Goal: Task Accomplishment & Management: Manage account settings

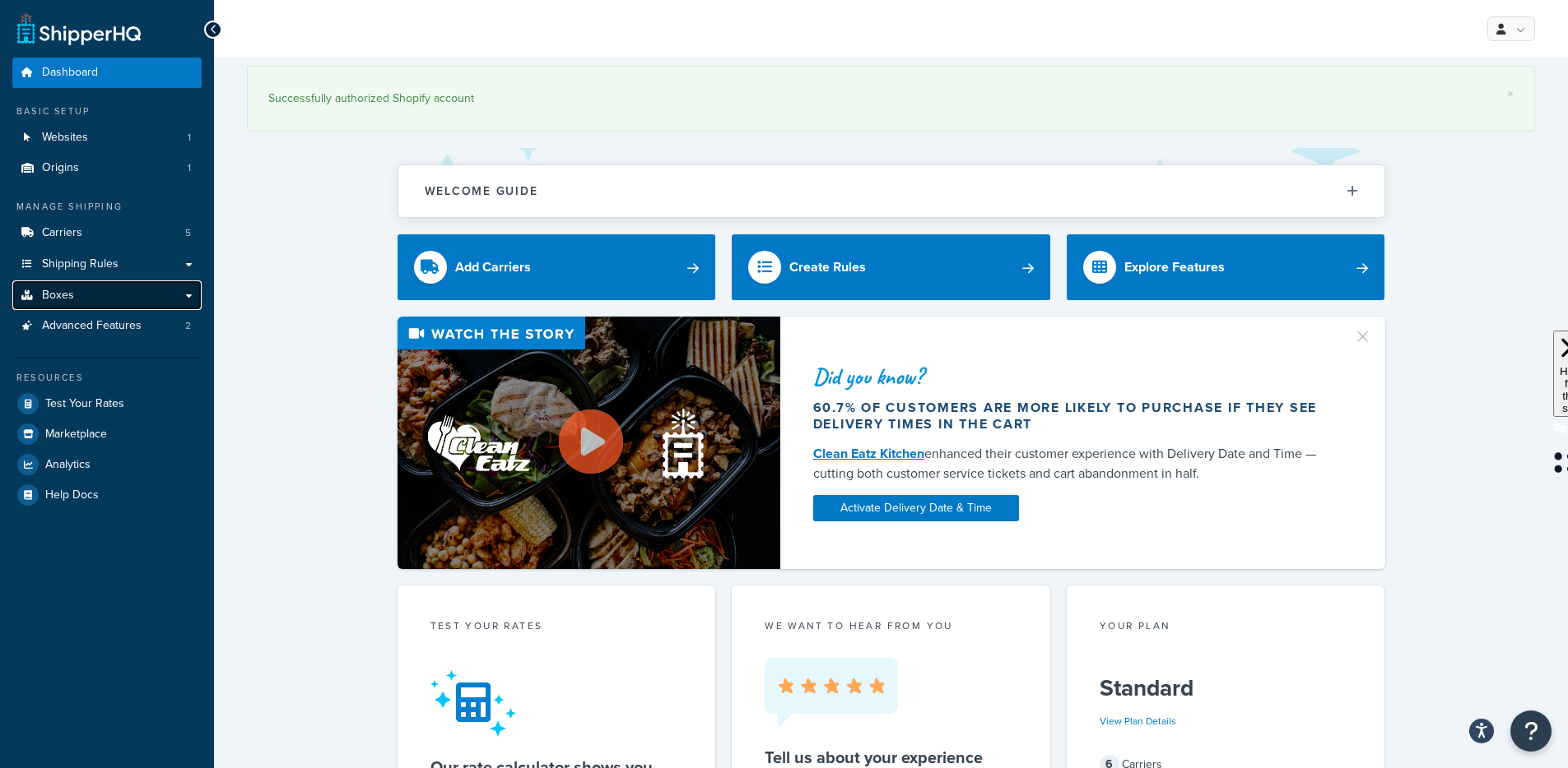
click at [89, 290] on link "Boxes" at bounding box center [106, 295] width 189 height 30
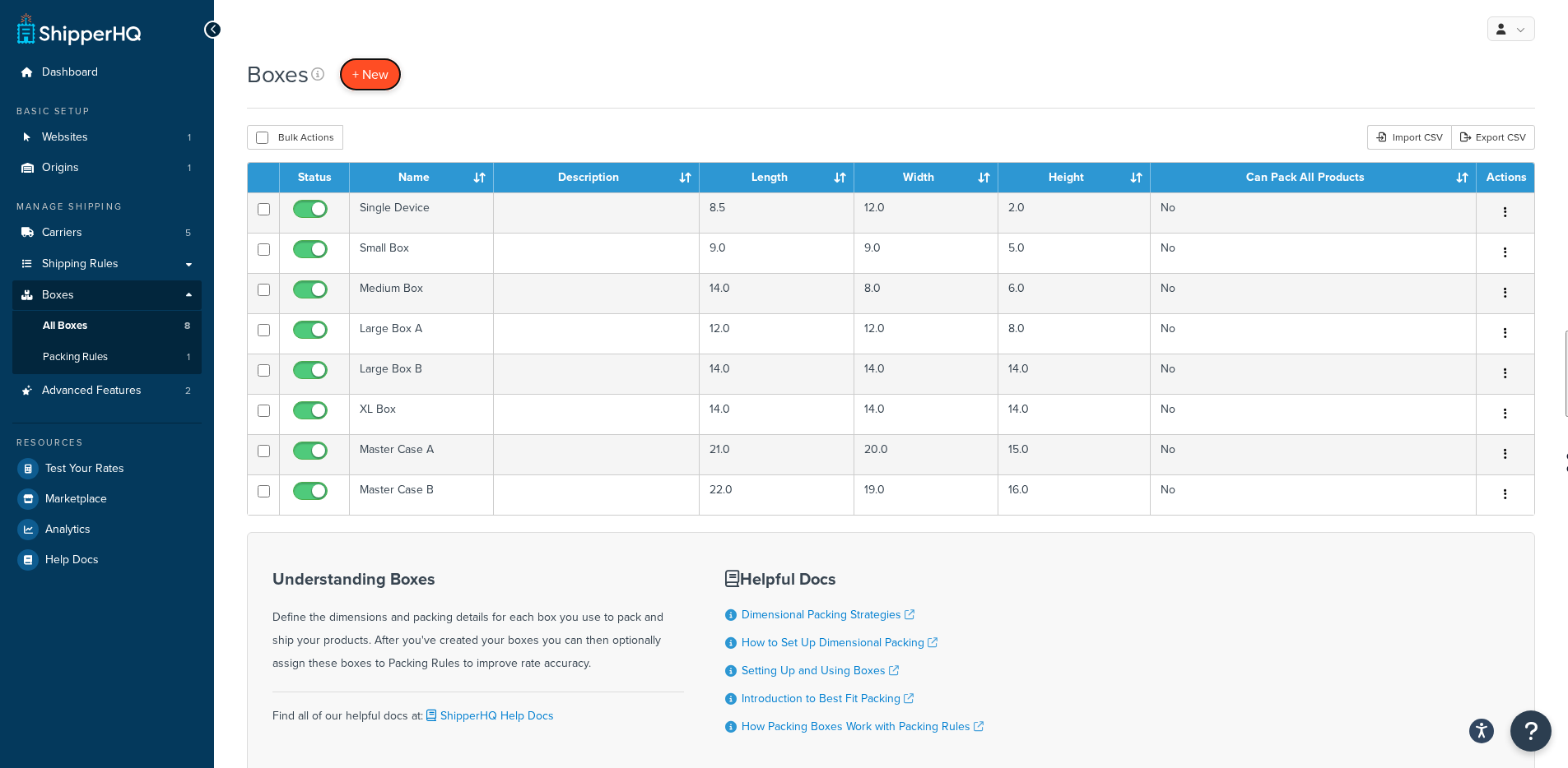
click at [376, 75] on span "+ New" at bounding box center [370, 74] width 36 height 19
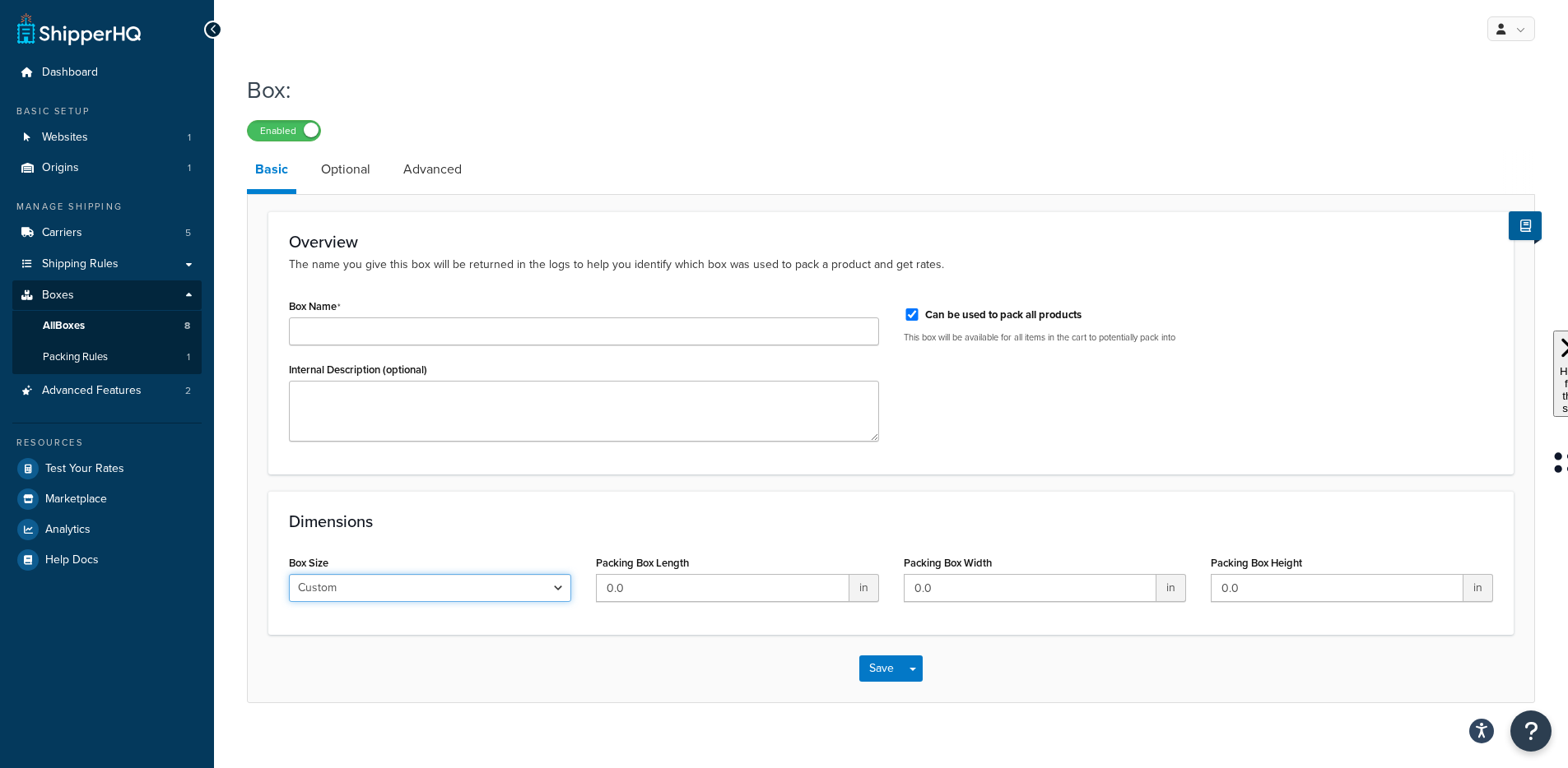
click at [473, 595] on select "Custom USPS Small Flat Box USPS Medium Flat Box USPS Large Flat Box USPS Flat E…" at bounding box center [430, 588] width 282 height 28
click at [337, 333] on input "Box Name" at bounding box center [584, 331] width 590 height 28
type input "Pallet"
click at [343, 181] on link "Optional" at bounding box center [346, 169] width 66 height 39
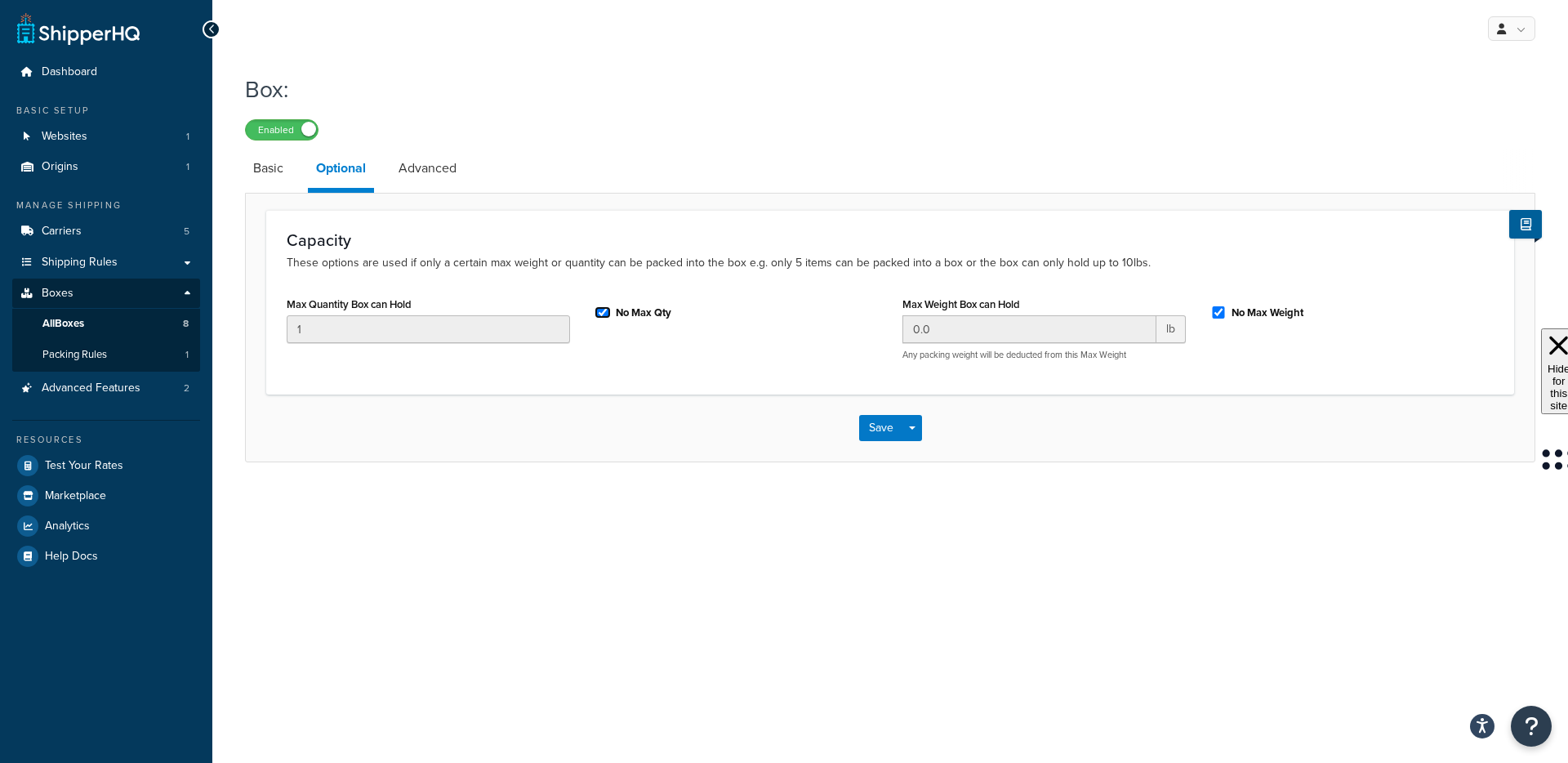
click at [605, 314] on input "No Max Qty" at bounding box center [603, 312] width 16 height 12
checkbox input "false"
click at [511, 335] on input "1" at bounding box center [428, 329] width 283 height 27
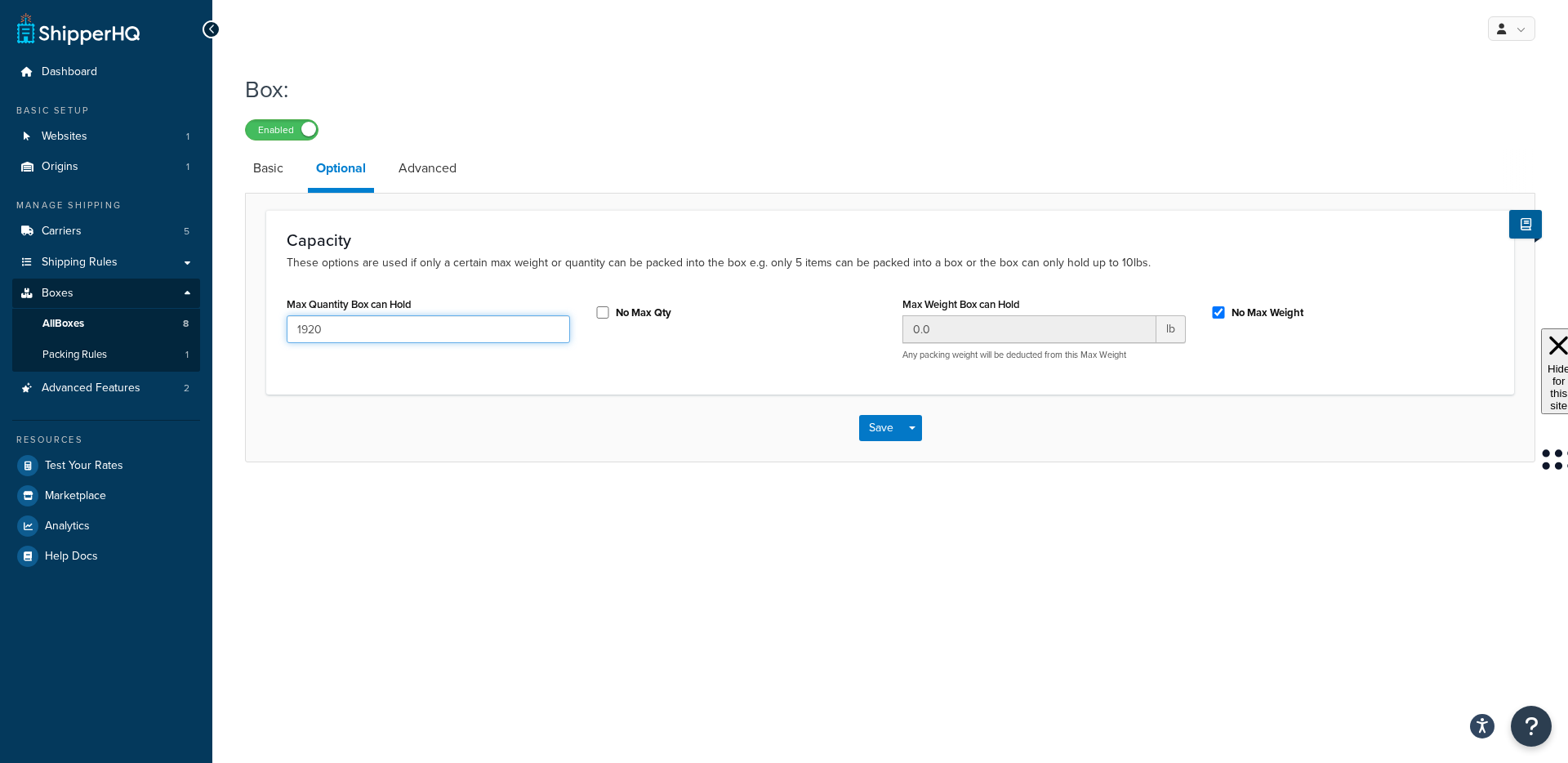
type input "1920"
click at [538, 379] on div "Capacity These options are used if only a certain max weight or quantity can be…" at bounding box center [890, 302] width 1248 height 184
click at [443, 171] on link "Advanced" at bounding box center [427, 168] width 75 height 39
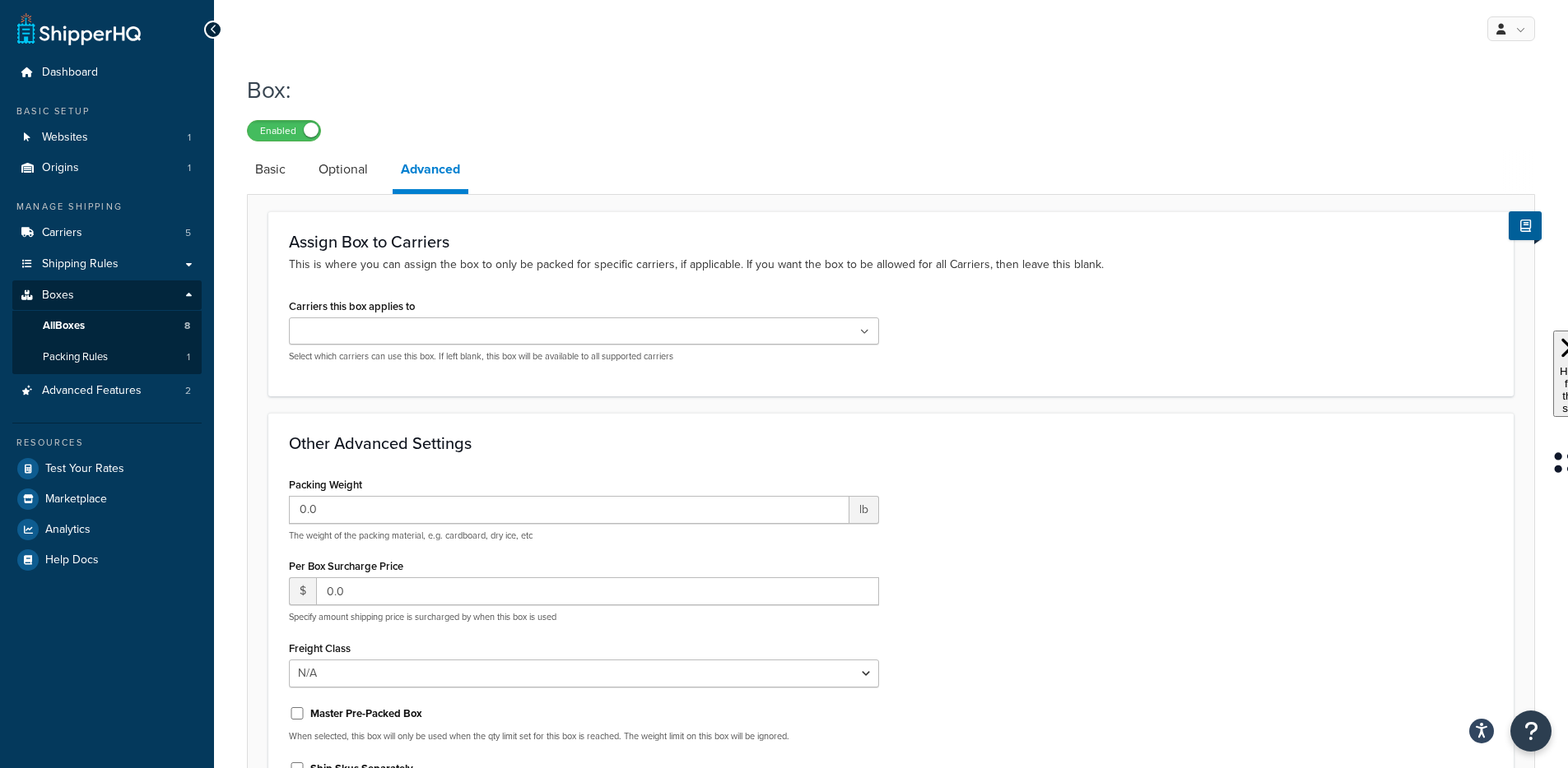
click at [889, 331] on div "Carriers this box applies to FedEx USPS UPS® Use My Shipping Account FedEx Frei…" at bounding box center [584, 335] width 615 height 81
click at [878, 331] on ul at bounding box center [584, 331] width 590 height 28
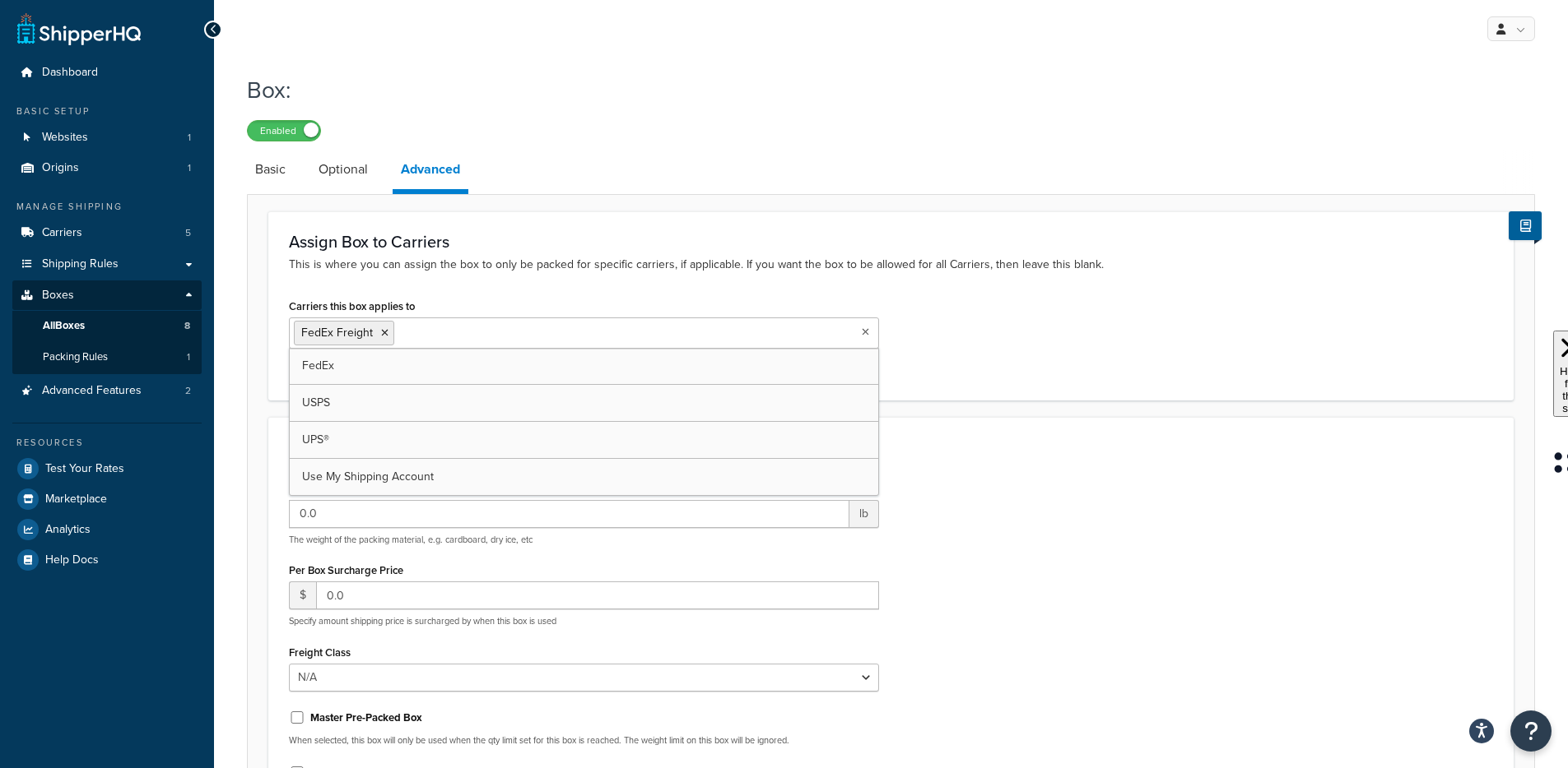
click at [1089, 375] on div "Carriers this box applies to FedEx Freight FedEx USPS UPS® Use My Shipping Acco…" at bounding box center [890, 337] width 1228 height 84
click at [377, 178] on li "Optional" at bounding box center [352, 169] width 83 height 39
click at [343, 179] on link "Optional" at bounding box center [343, 169] width 66 height 39
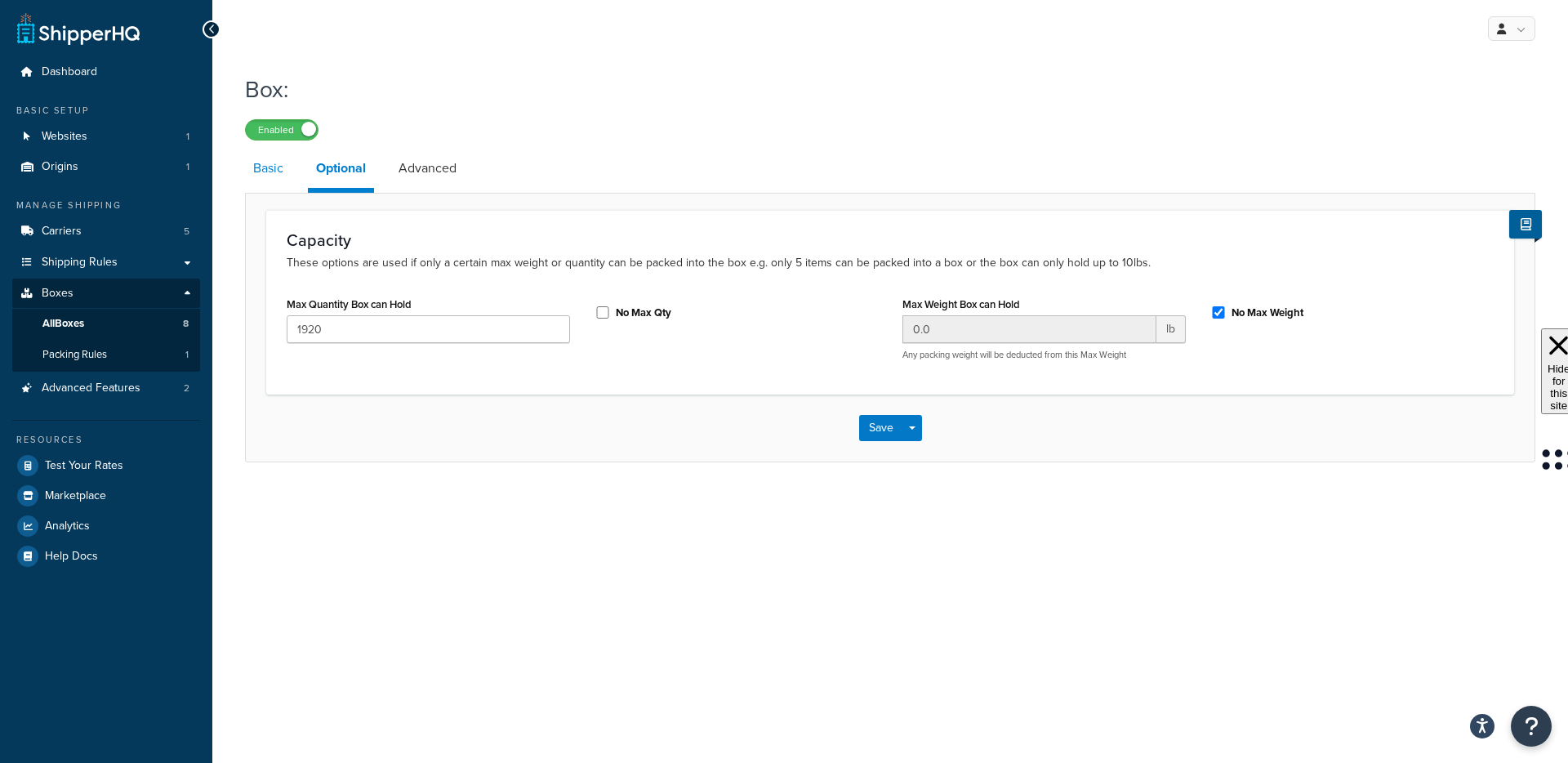
click at [258, 177] on link "Basic" at bounding box center [268, 168] width 46 height 39
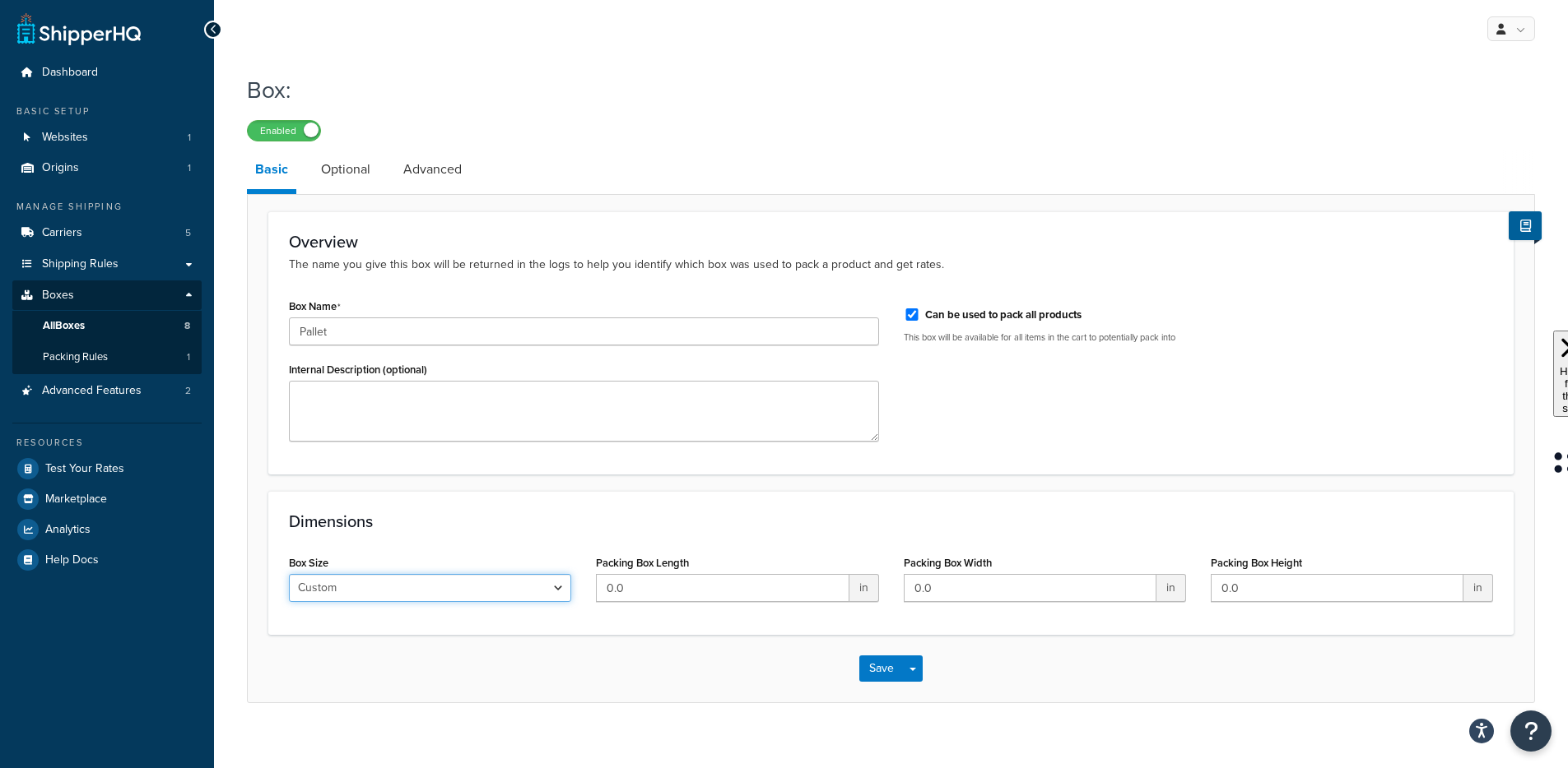
click at [401, 596] on select "Custom USPS Small Flat Box USPS Medium Flat Box USPS Large Flat Box USPS Flat E…" at bounding box center [430, 588] width 282 height 28
click at [621, 593] on input "0.0" at bounding box center [722, 588] width 252 height 28
type input "48"
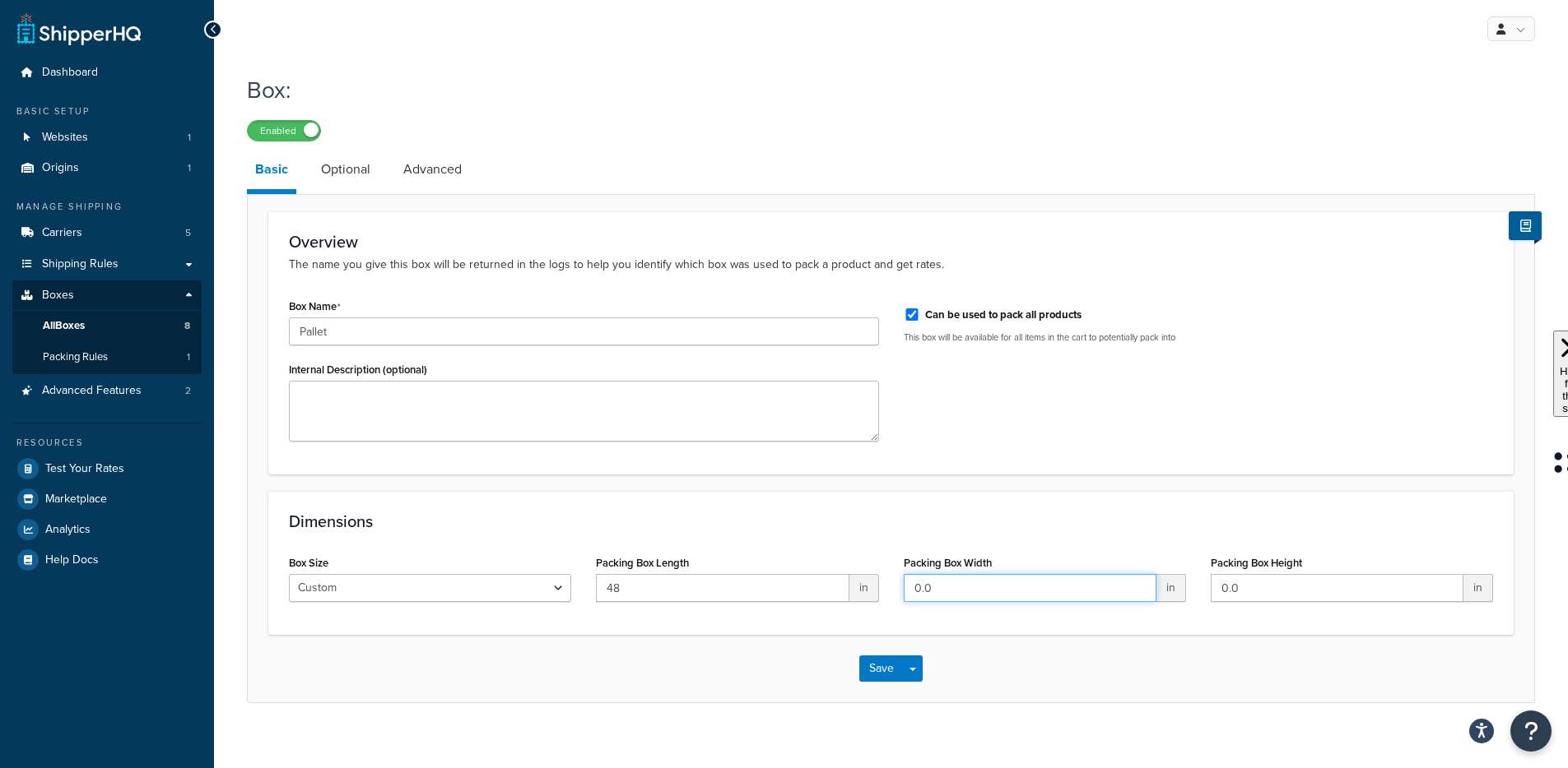
click at [923, 592] on input "0.0" at bounding box center [1029, 588] width 252 height 28
type input "40"
click at [1266, 589] on input "0.0" at bounding box center [1337, 588] width 252 height 28
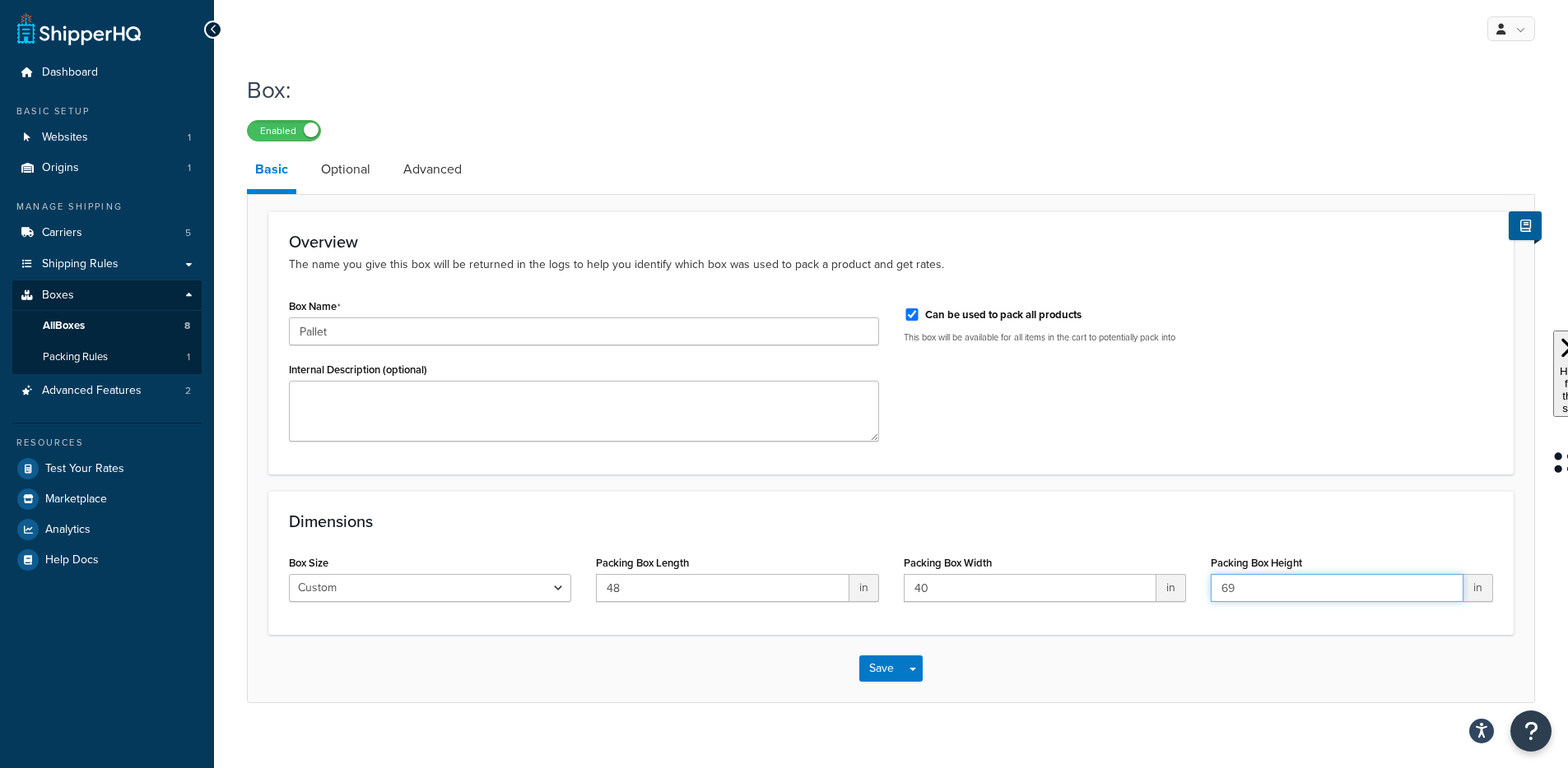
type input "69"
click at [1021, 678] on div "Save Save Dropdown Save and Edit Save and Duplicate Save and Create New" at bounding box center [890, 669] width 1286 height 68
click at [327, 159] on link "Optional" at bounding box center [346, 169] width 66 height 39
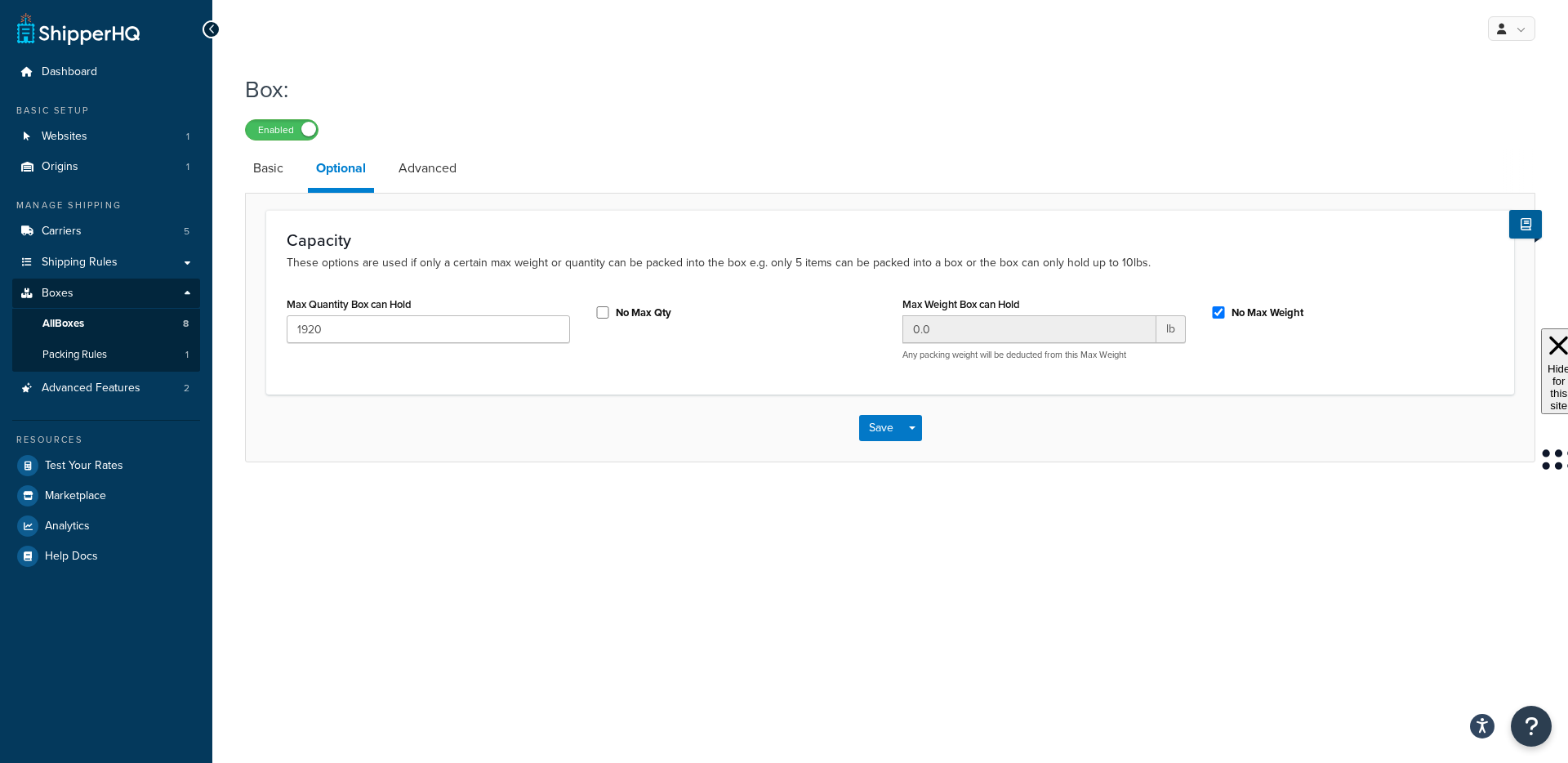
click at [1054, 265] on p "These options are used if only a certain max weight or quantity can be packed i…" at bounding box center [890, 263] width 1207 height 18
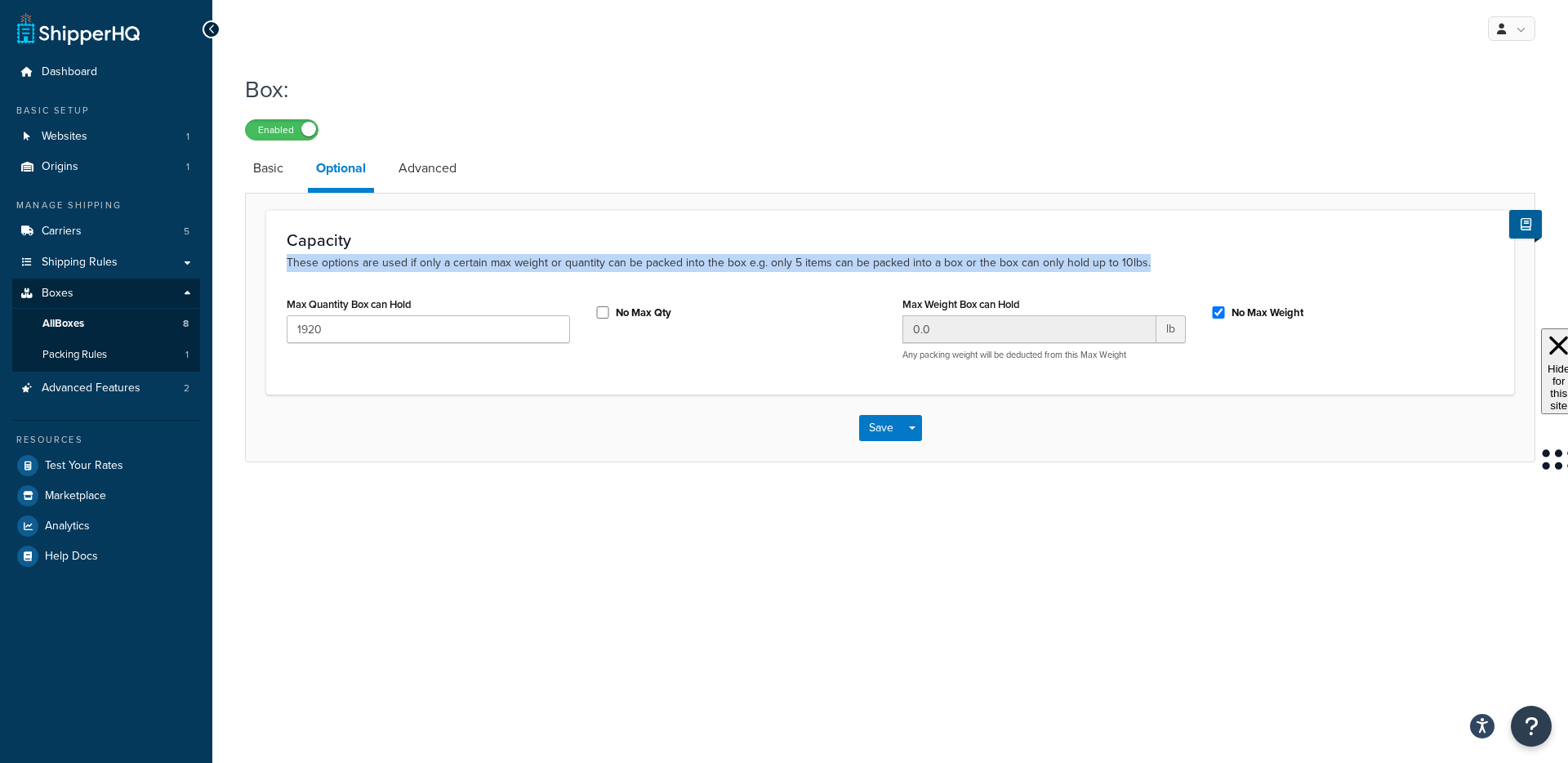
click at [1050, 270] on p "These options are used if only a certain max weight or quantity can be packed i…" at bounding box center [890, 263] width 1207 height 18
click at [455, 178] on link "Advanced" at bounding box center [427, 168] width 75 height 39
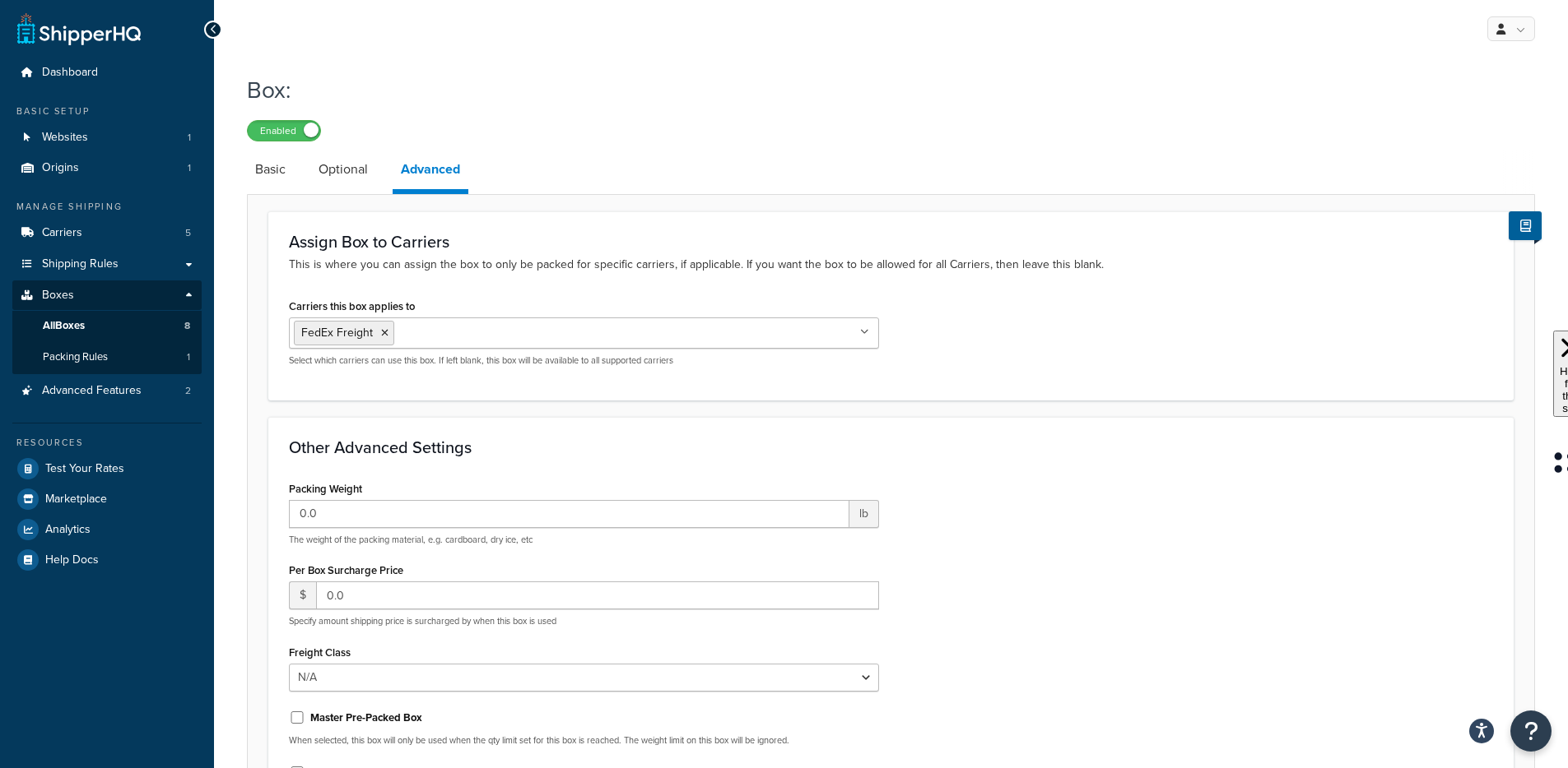
click at [389, 179] on li "Optional" at bounding box center [352, 169] width 83 height 39
click at [348, 174] on link "Optional" at bounding box center [343, 169] width 66 height 39
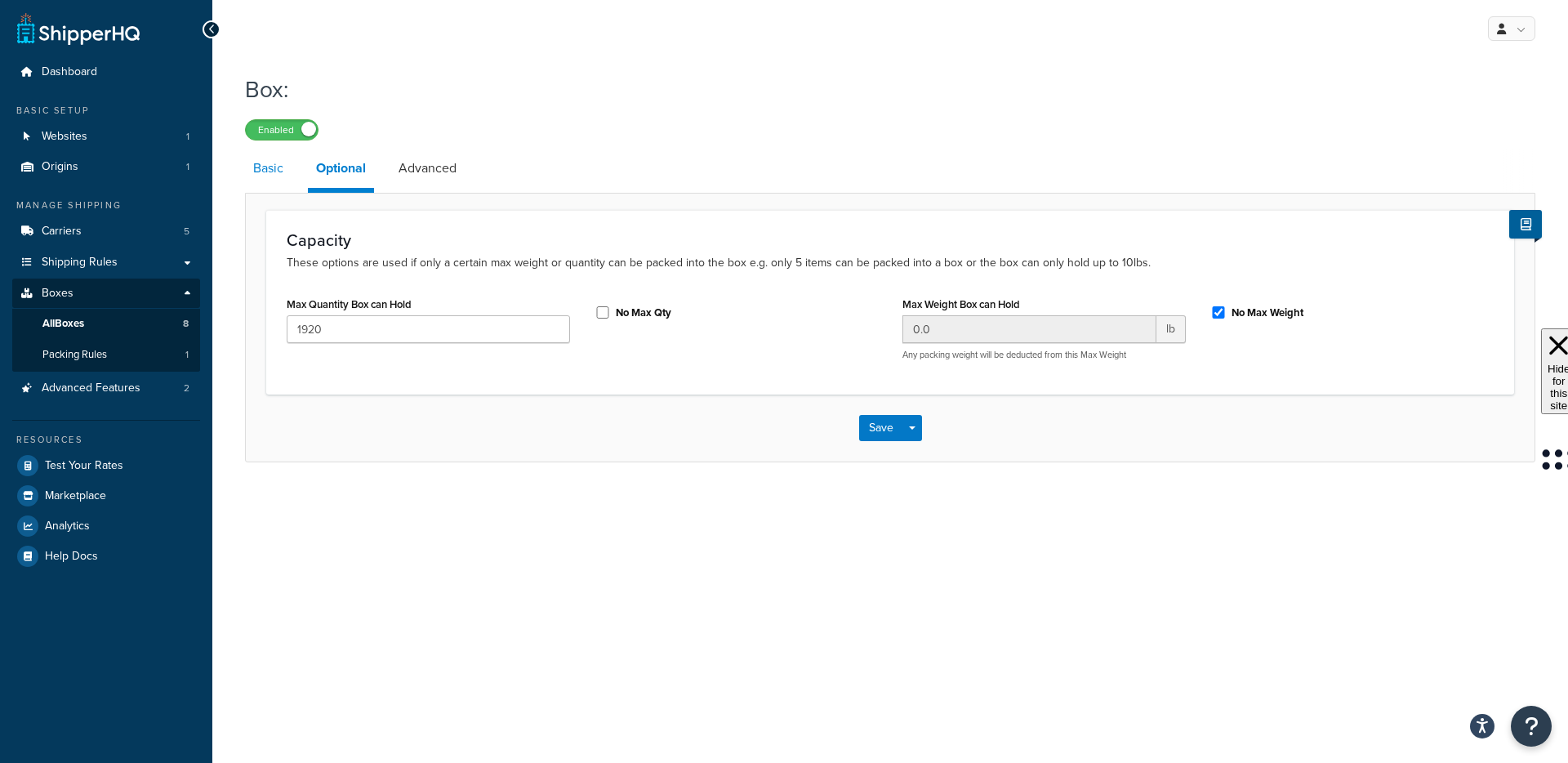
click at [258, 171] on link "Basic" at bounding box center [268, 168] width 46 height 39
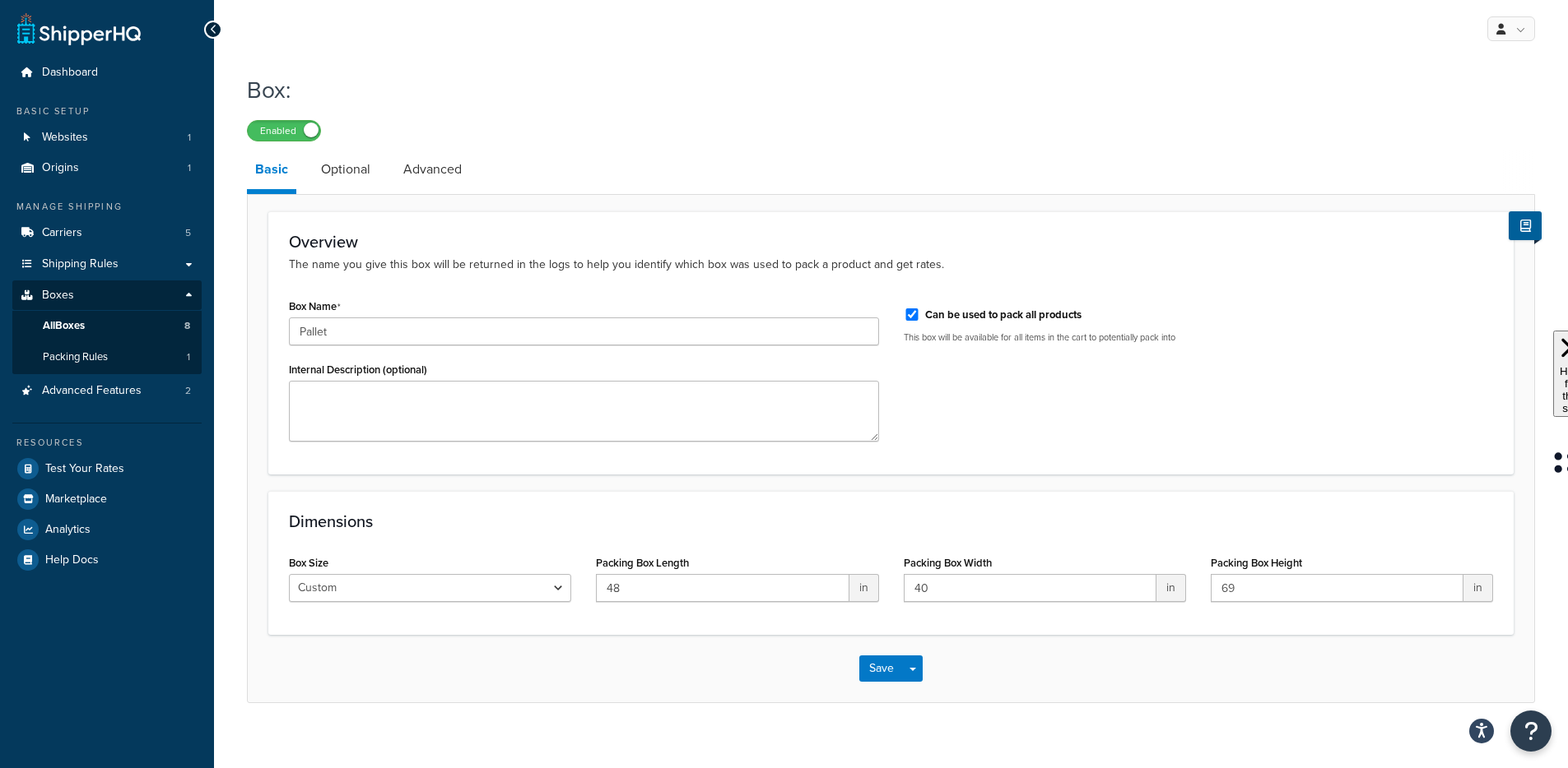
scroll to position [19, 0]
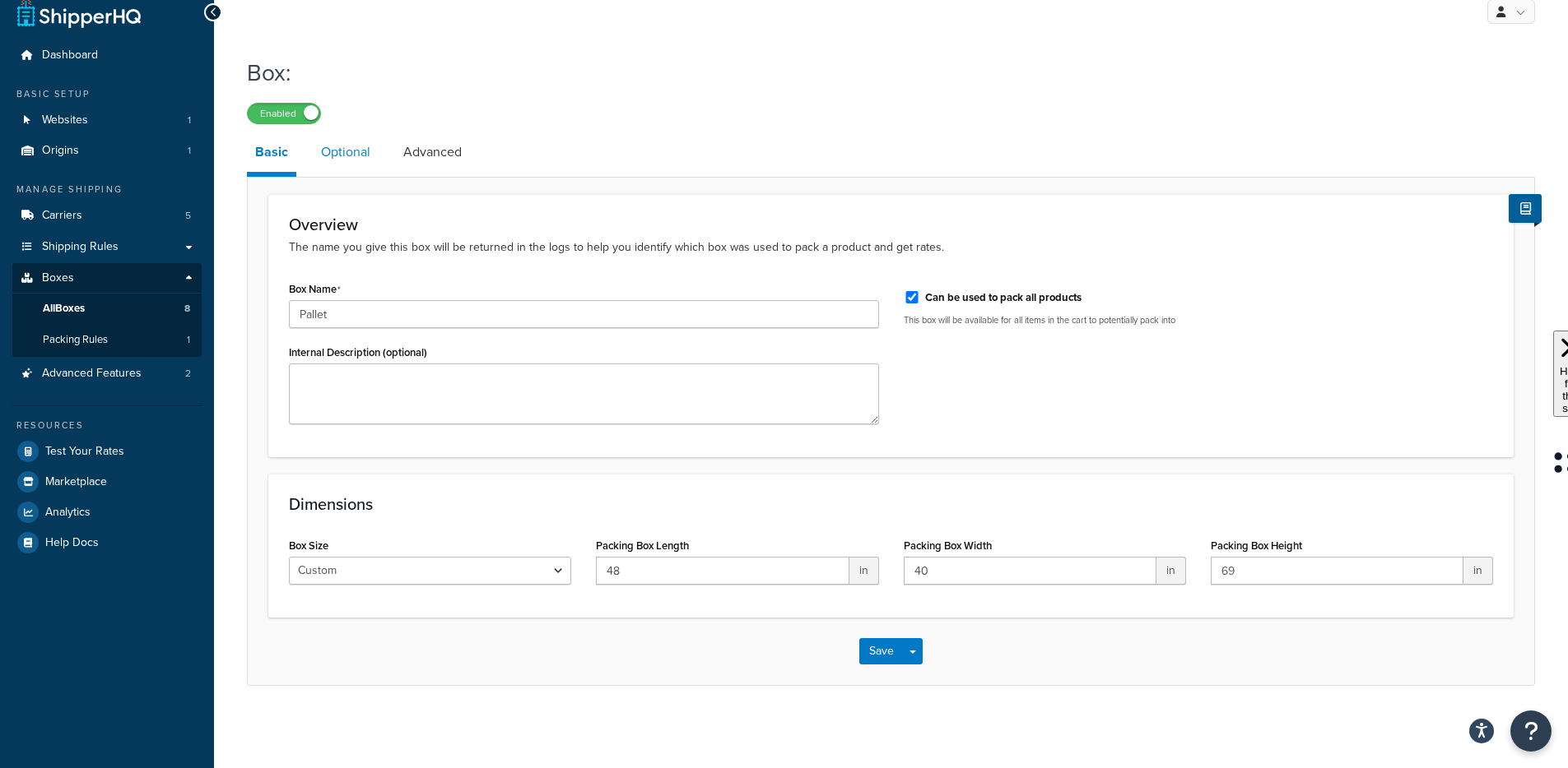
click at [326, 151] on link "Optional" at bounding box center [346, 151] width 66 height 39
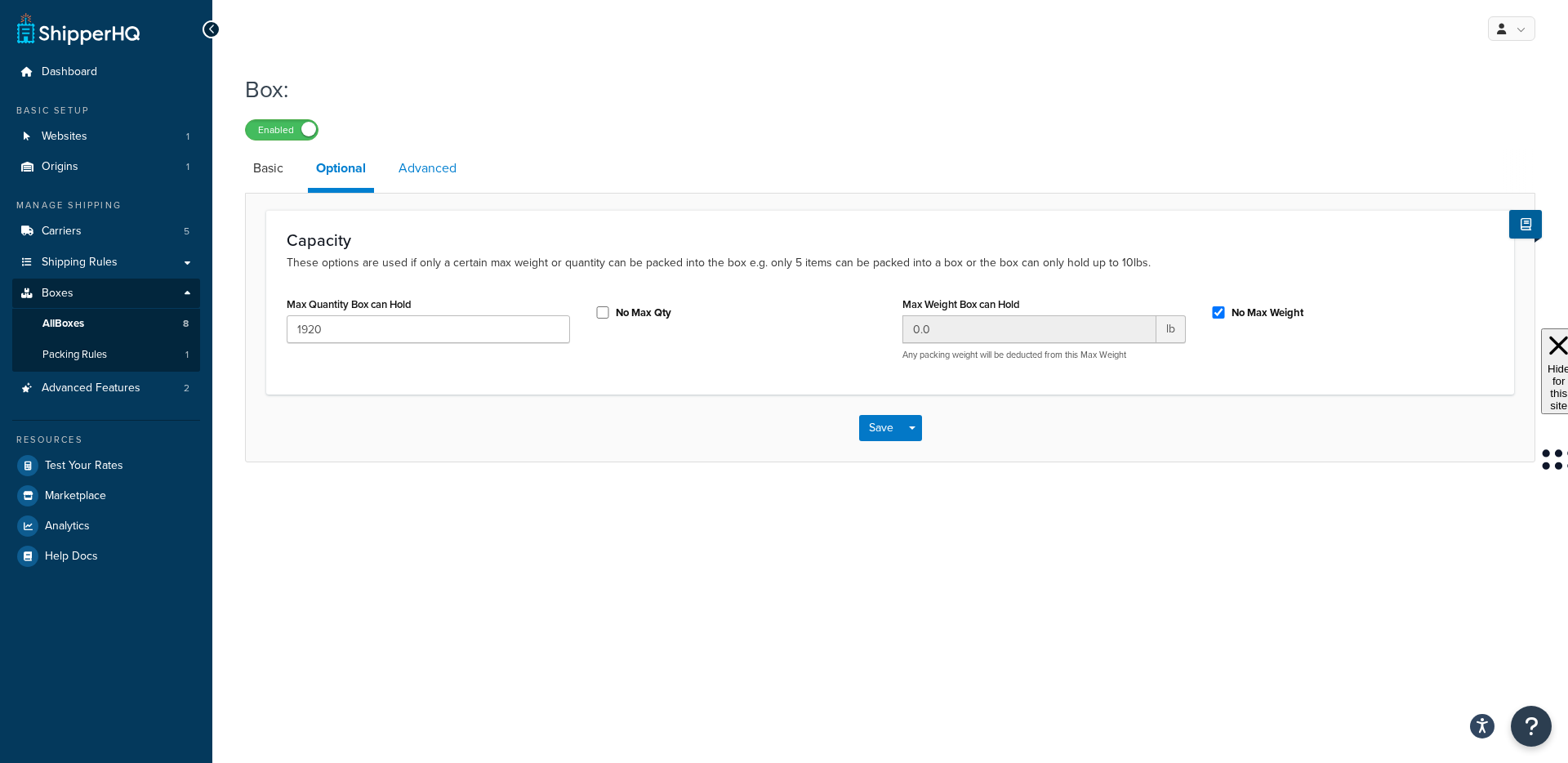
click at [434, 183] on link "Advanced" at bounding box center [427, 168] width 75 height 39
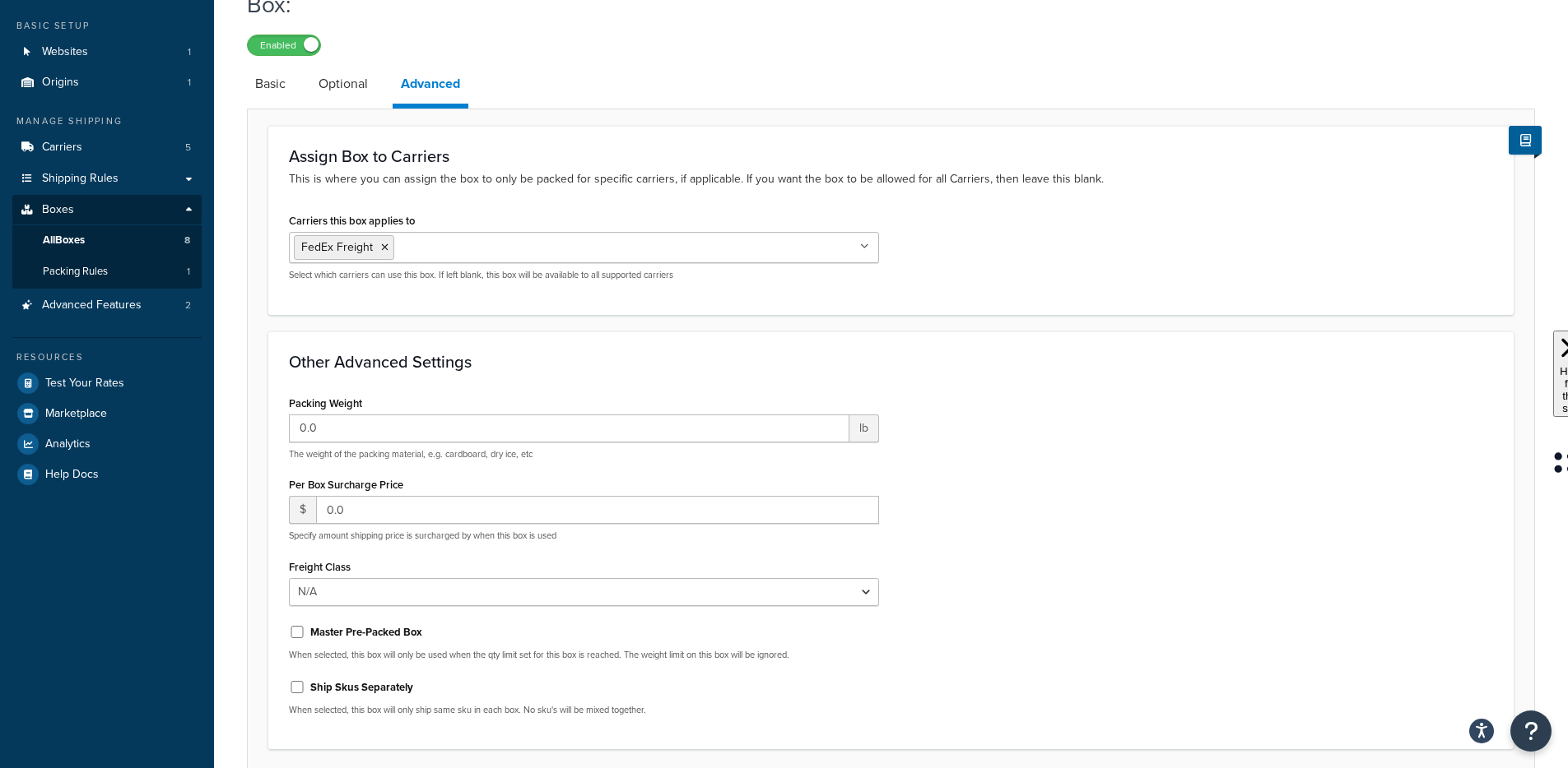
scroll to position [75, 0]
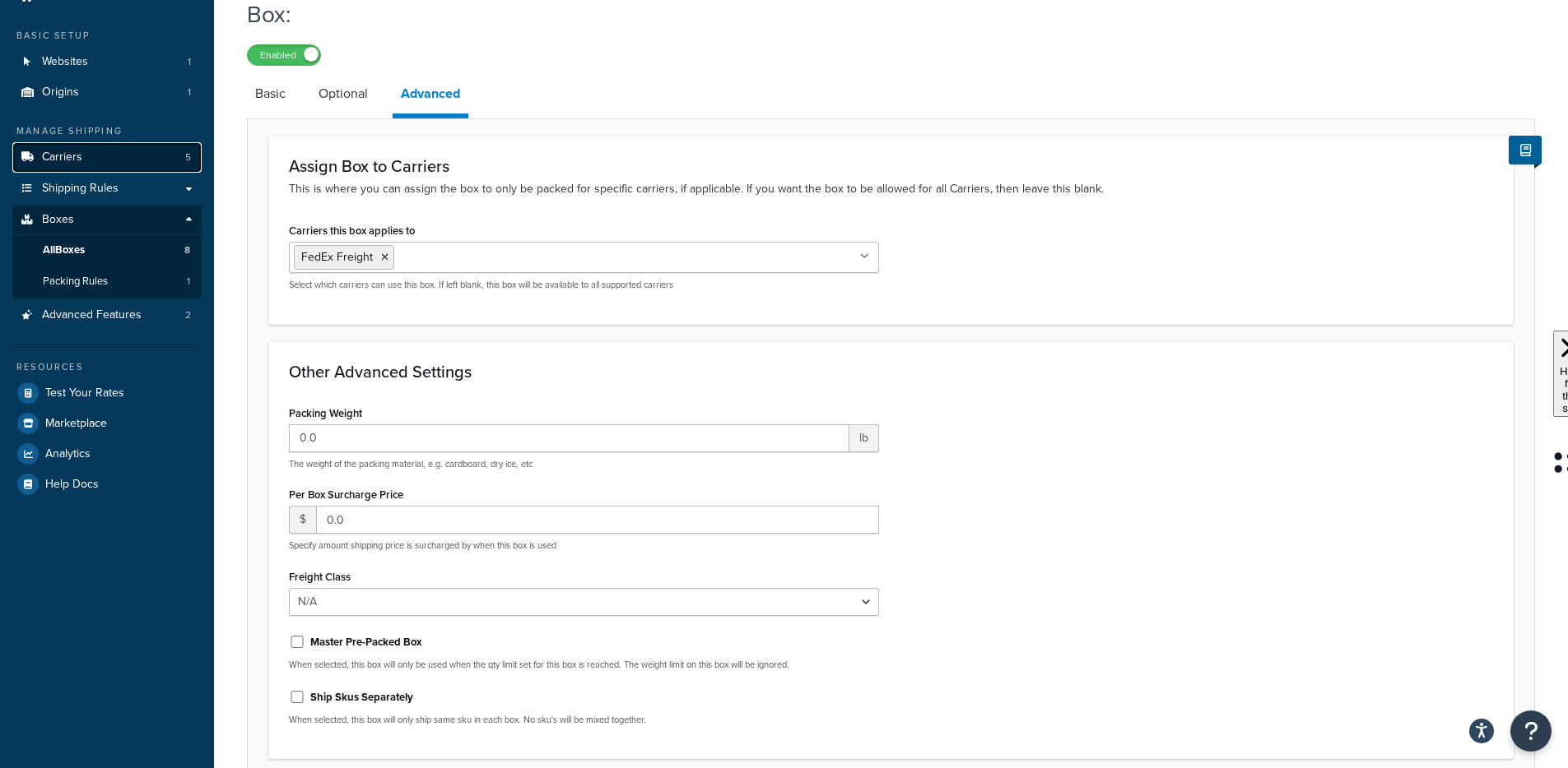
click at [86, 157] on link "Carriers 5" at bounding box center [106, 157] width 189 height 30
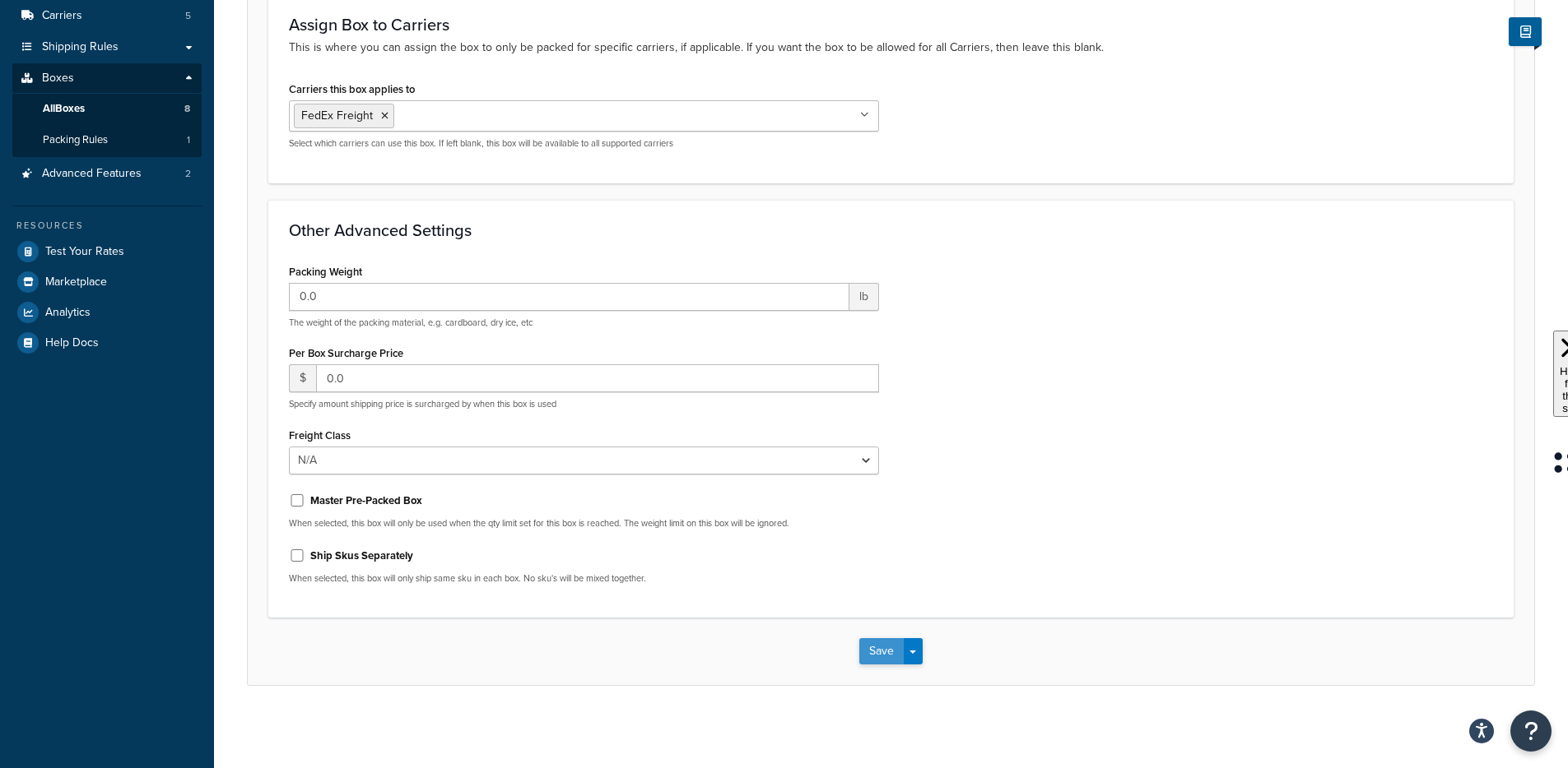
click at [873, 654] on button "Save" at bounding box center [881, 651] width 44 height 27
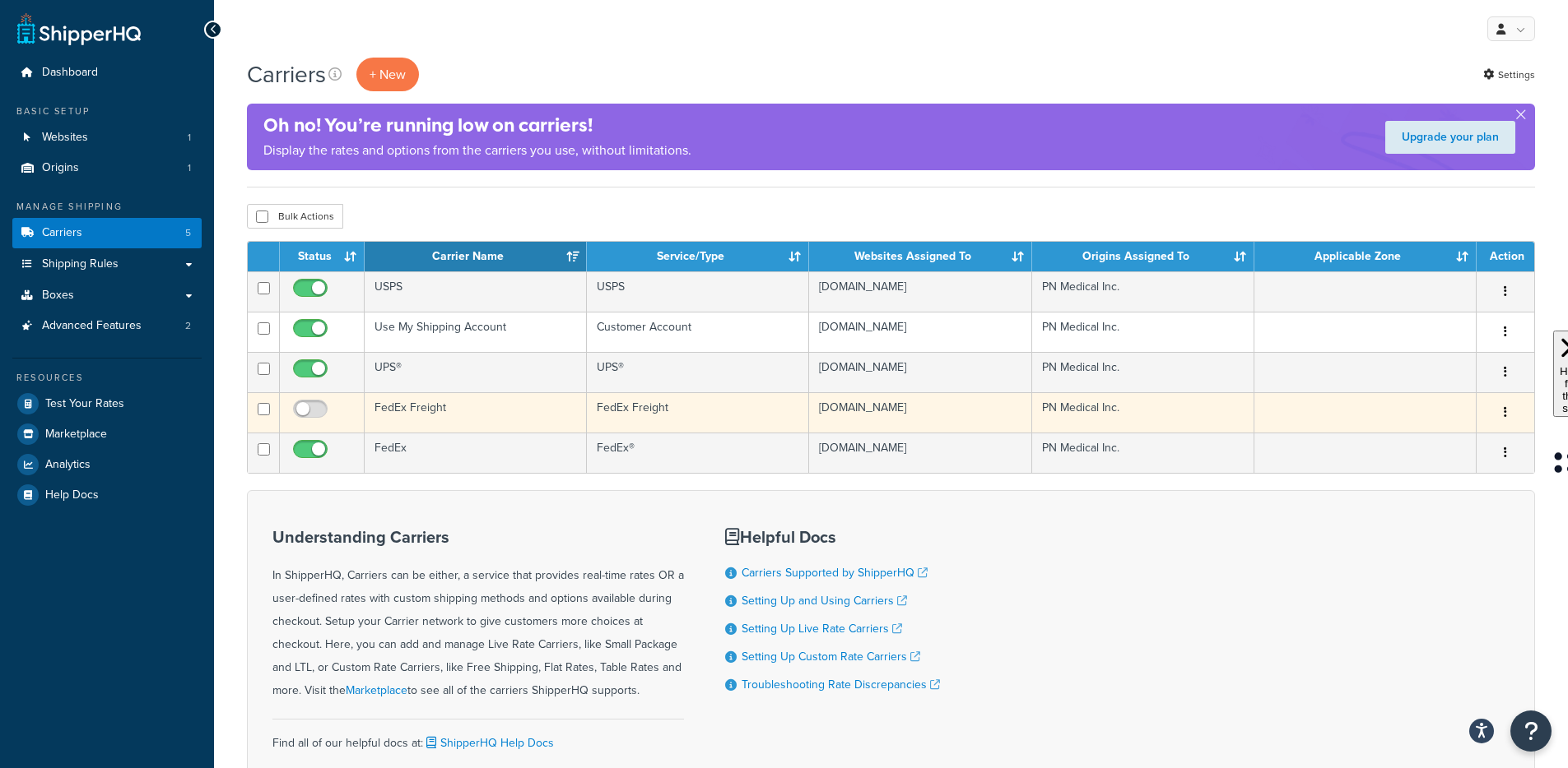
click at [409, 432] on td "FedEx Freight" at bounding box center [476, 413] width 222 height 40
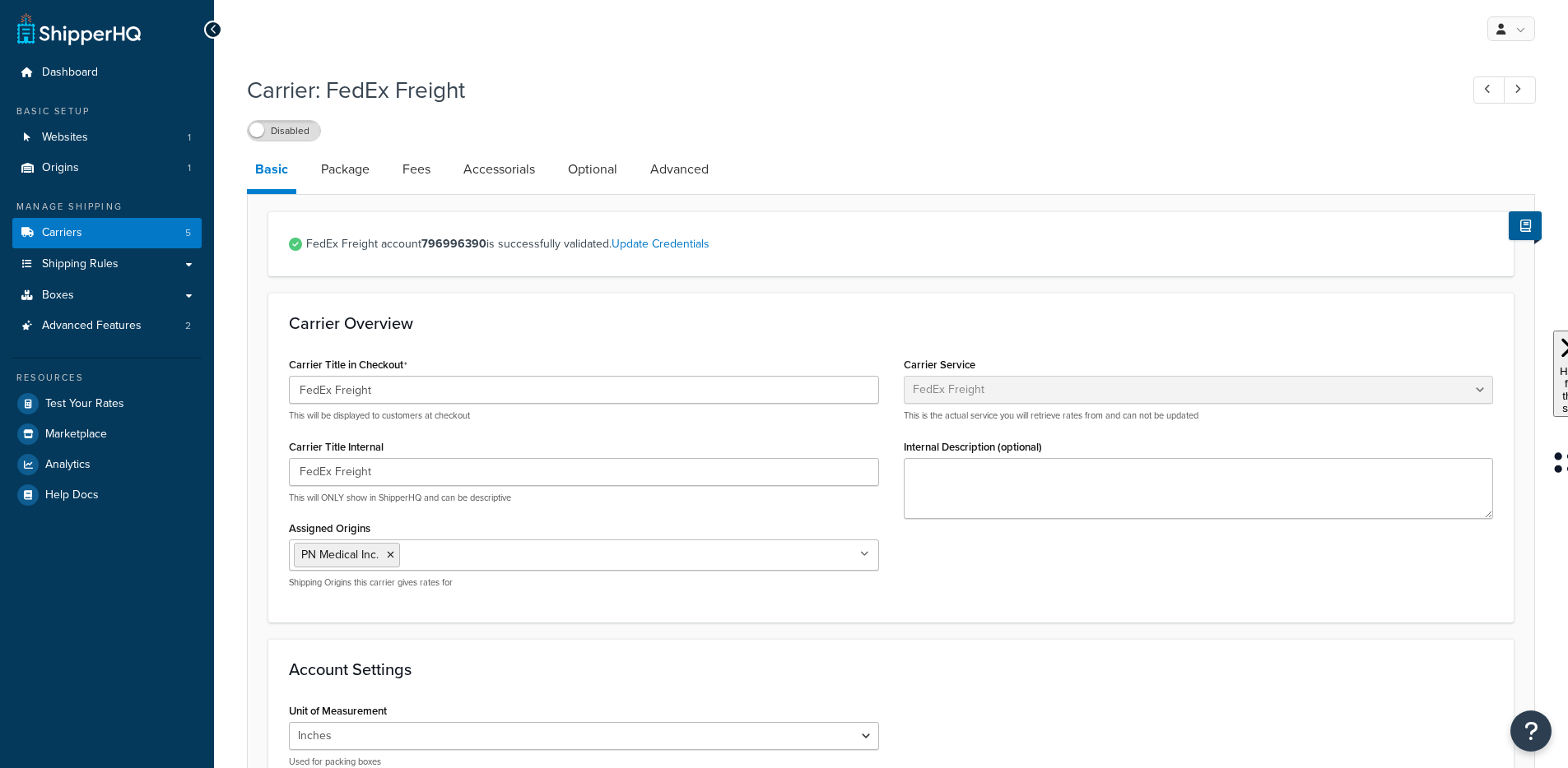
select select "fedExFreight"
click at [347, 175] on link "Package" at bounding box center [345, 169] width 65 height 39
select select "729070"
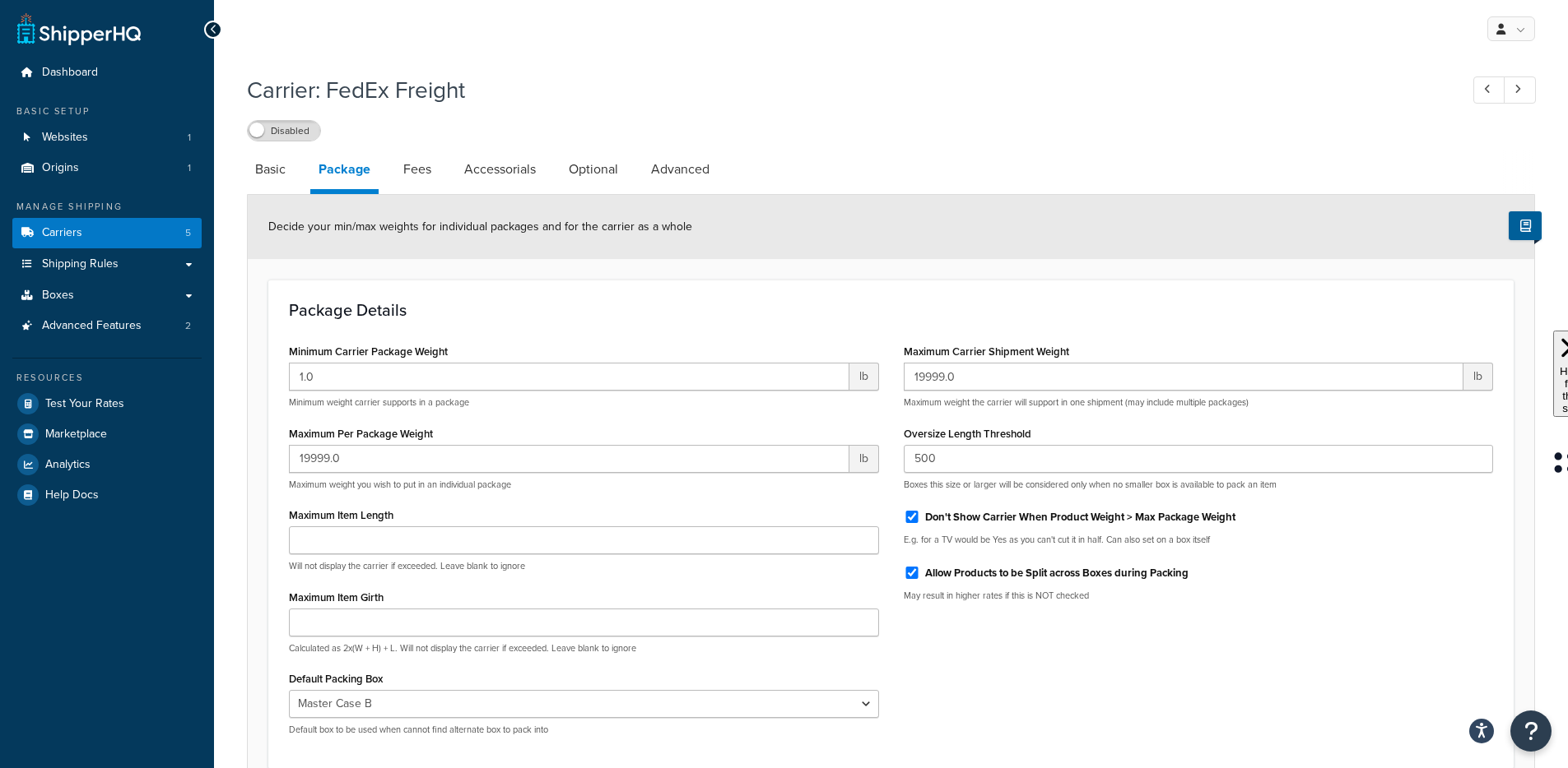
scroll to position [154, 0]
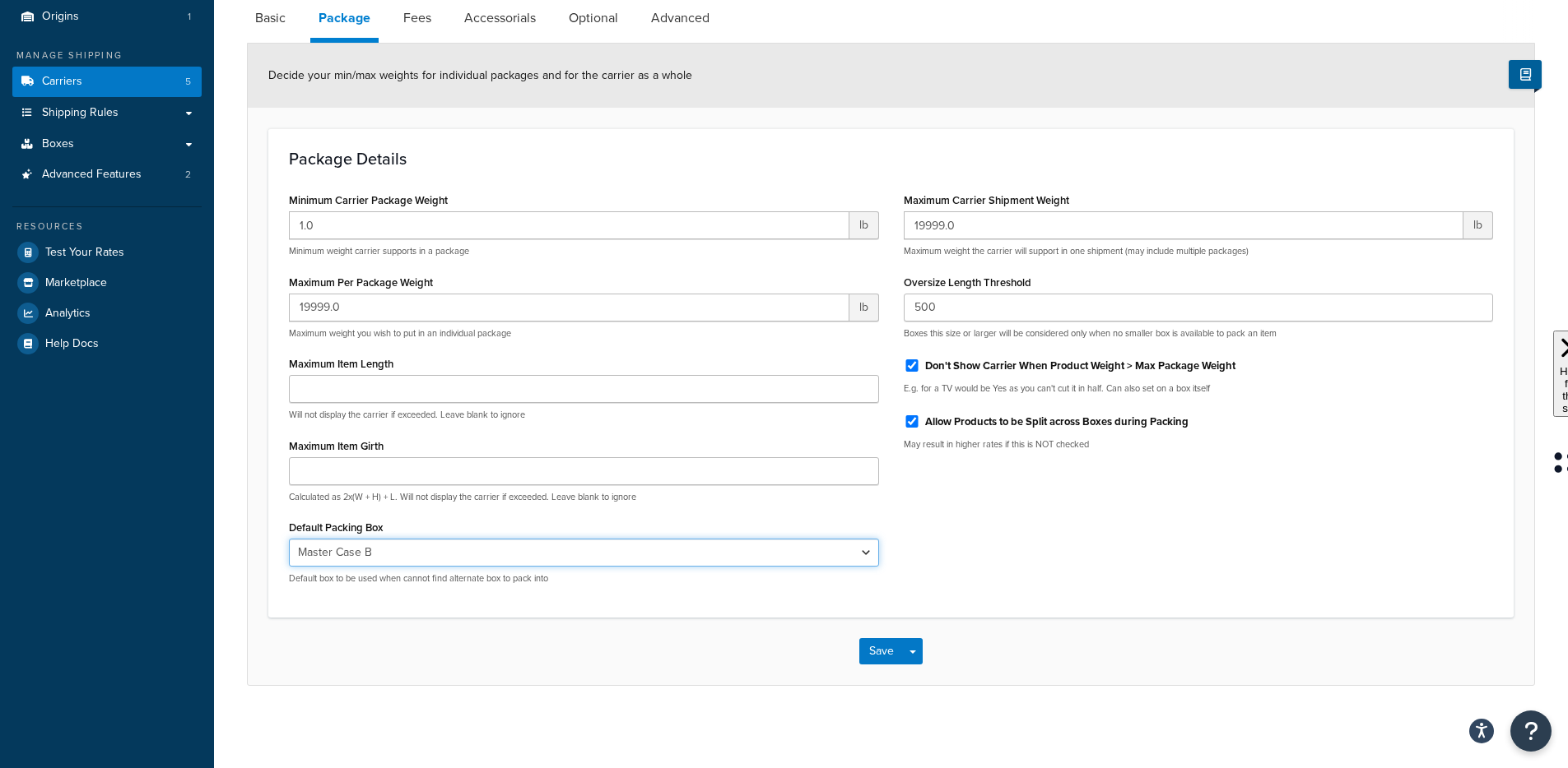
click at [846, 552] on select "N/A Single Device Small Box Medium Box Large Box A Large Box B XL Box Master Ca…" at bounding box center [584, 552] width 590 height 28
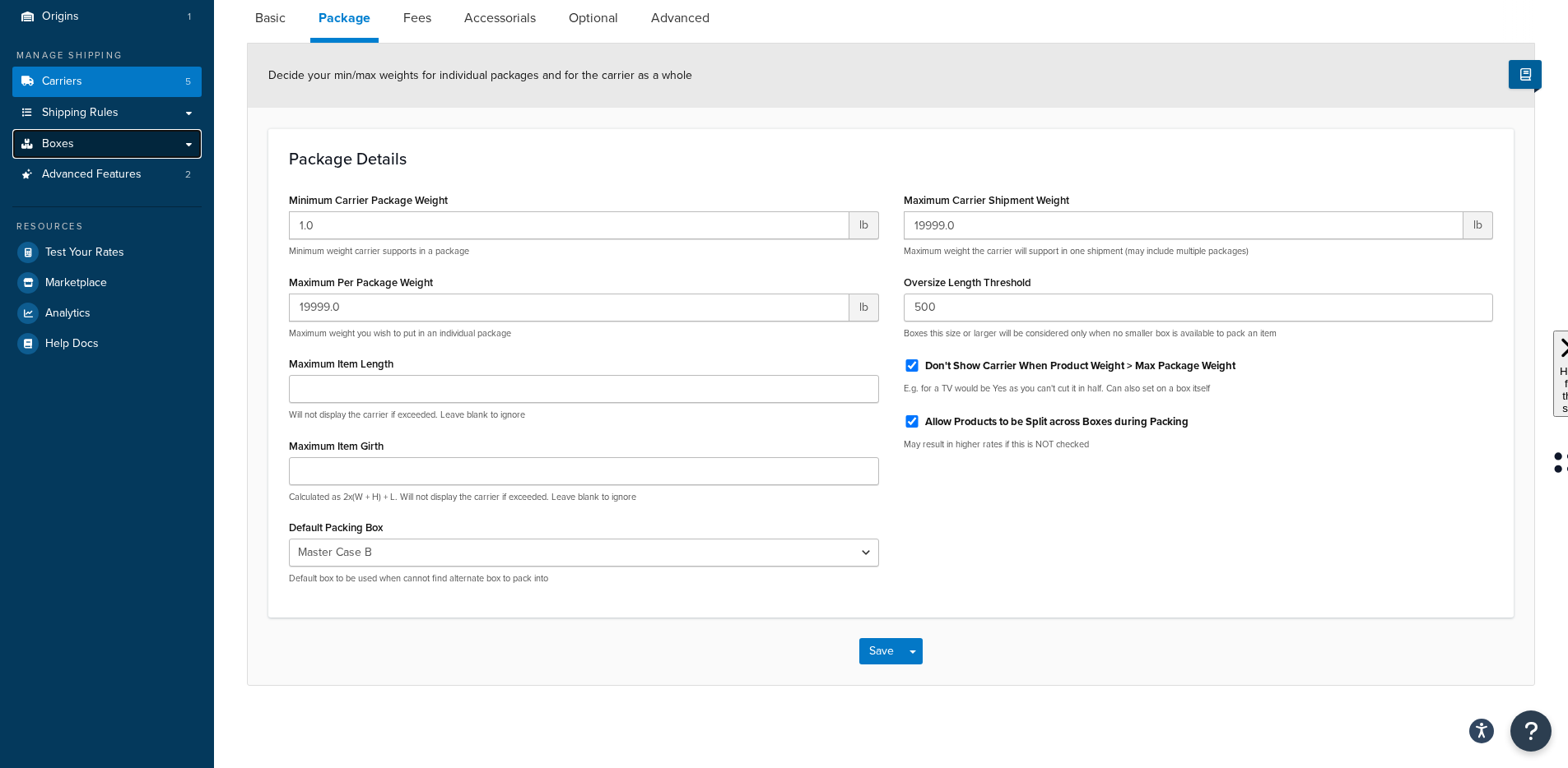
click at [106, 143] on link "Boxes" at bounding box center [106, 144] width 189 height 30
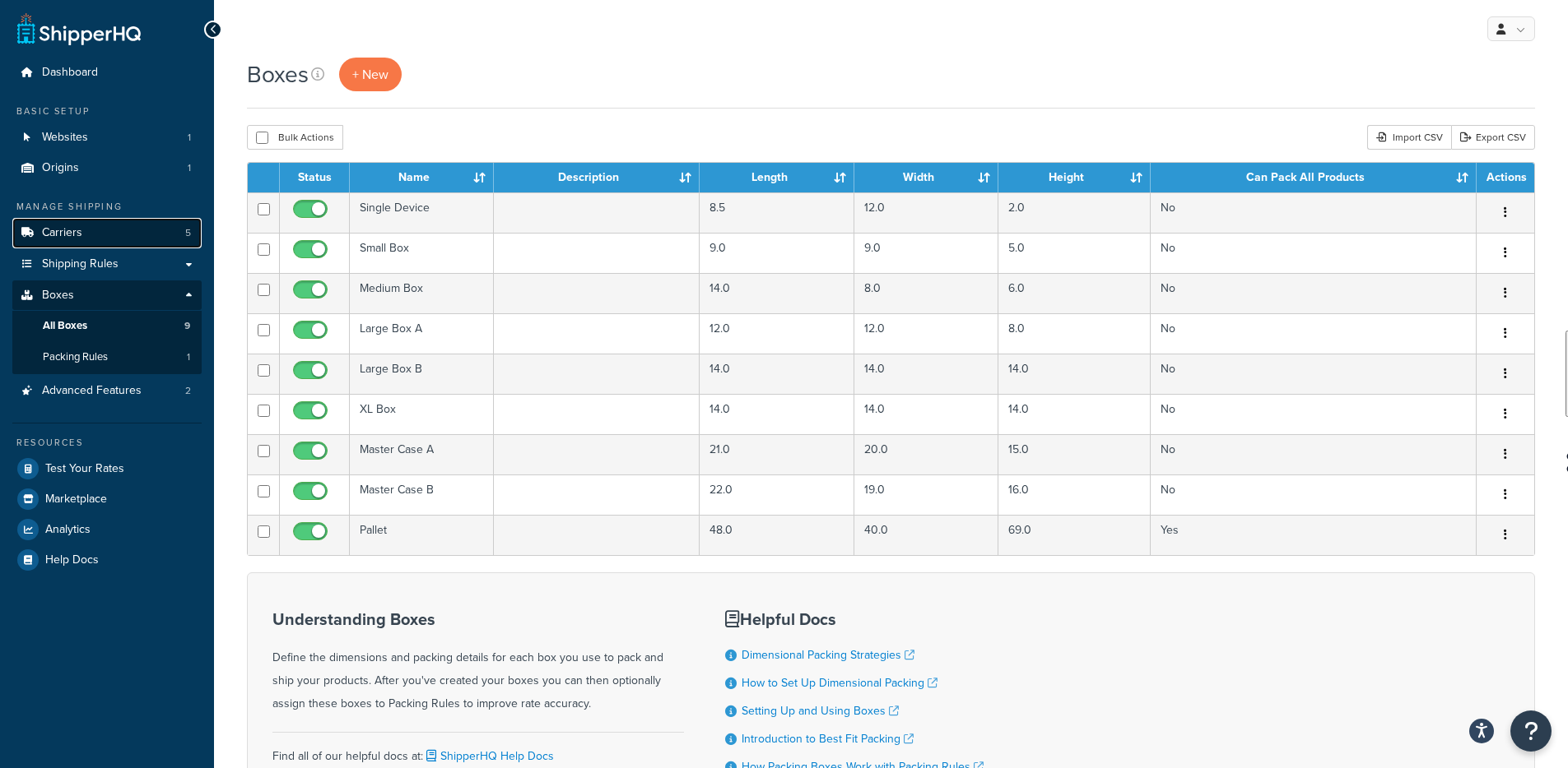
click at [86, 231] on link "Carriers 5" at bounding box center [106, 233] width 189 height 30
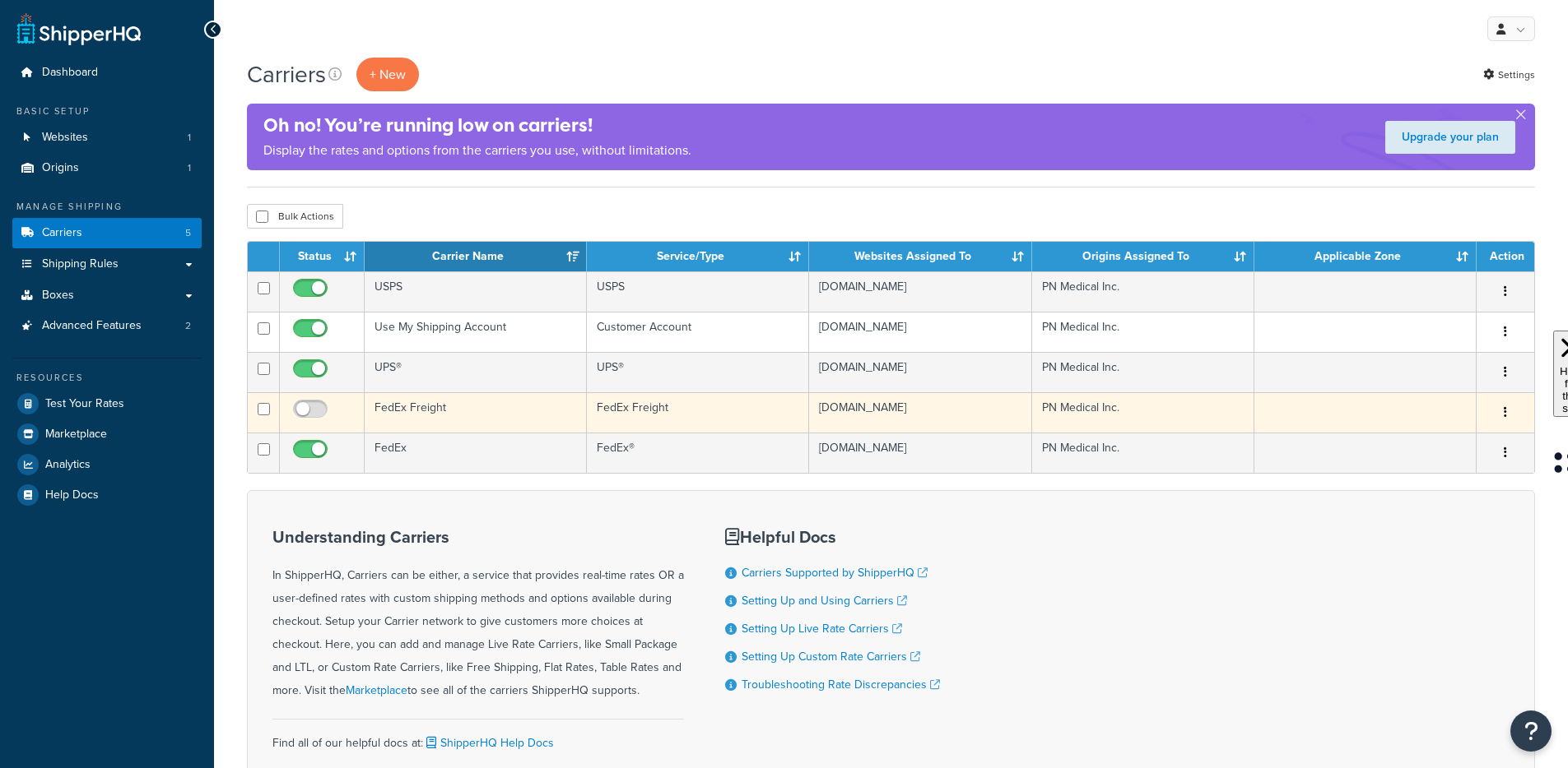
click at [405, 432] on td "FedEx Freight" at bounding box center [476, 413] width 222 height 40
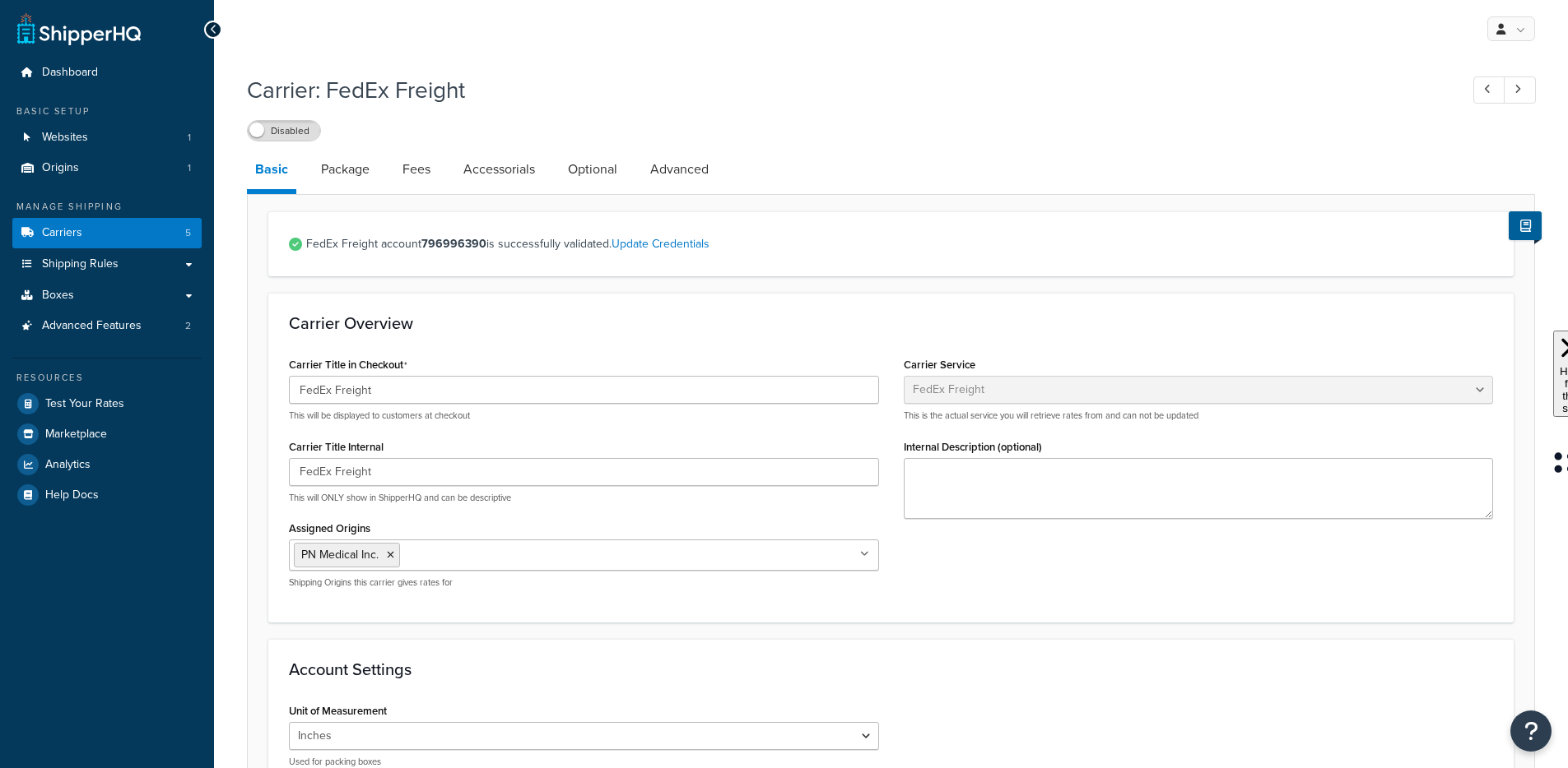
select select "fedExFreight"
click at [352, 174] on link "Package" at bounding box center [345, 169] width 65 height 39
select select "729070"
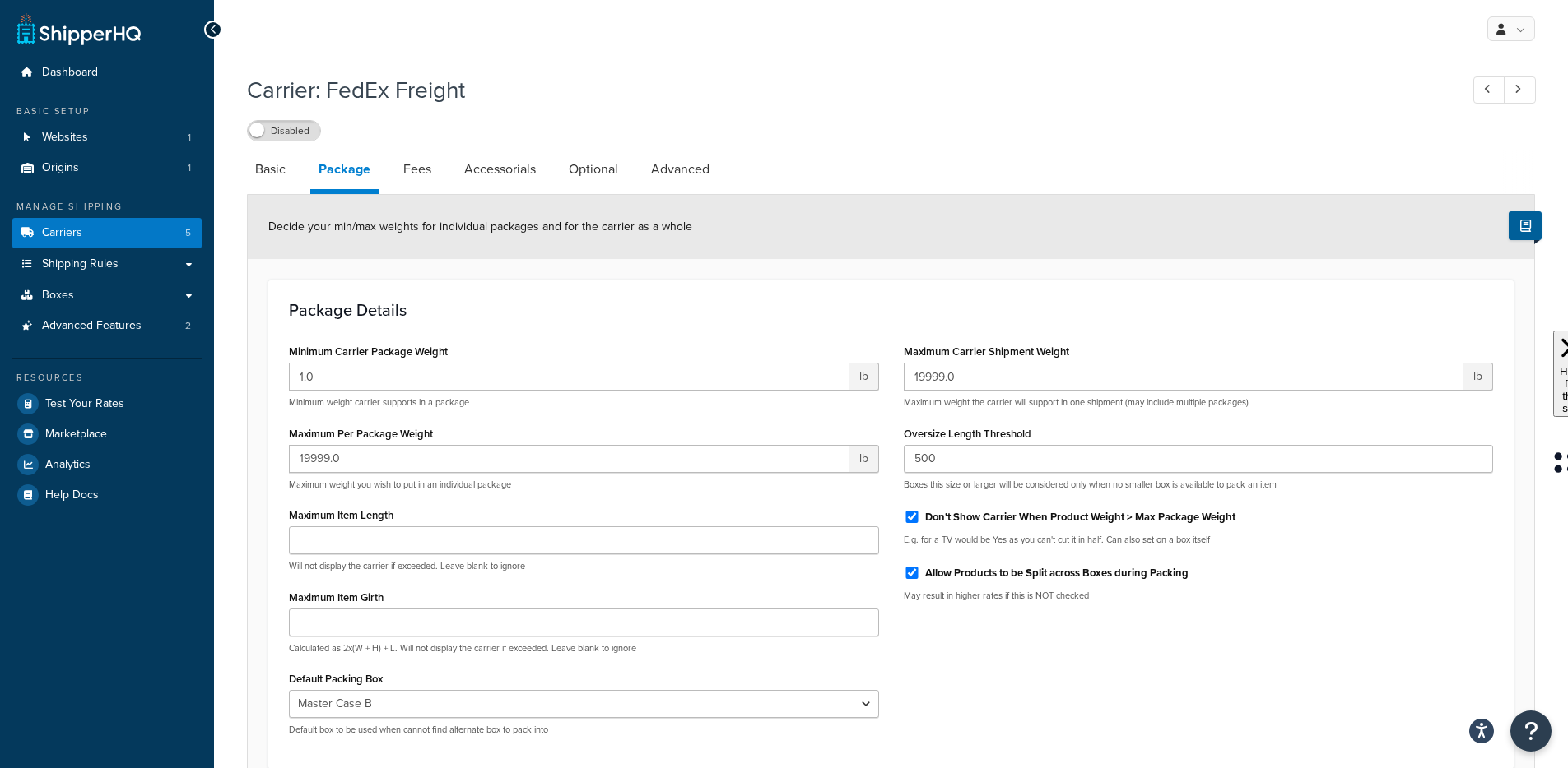
scroll to position [154, 0]
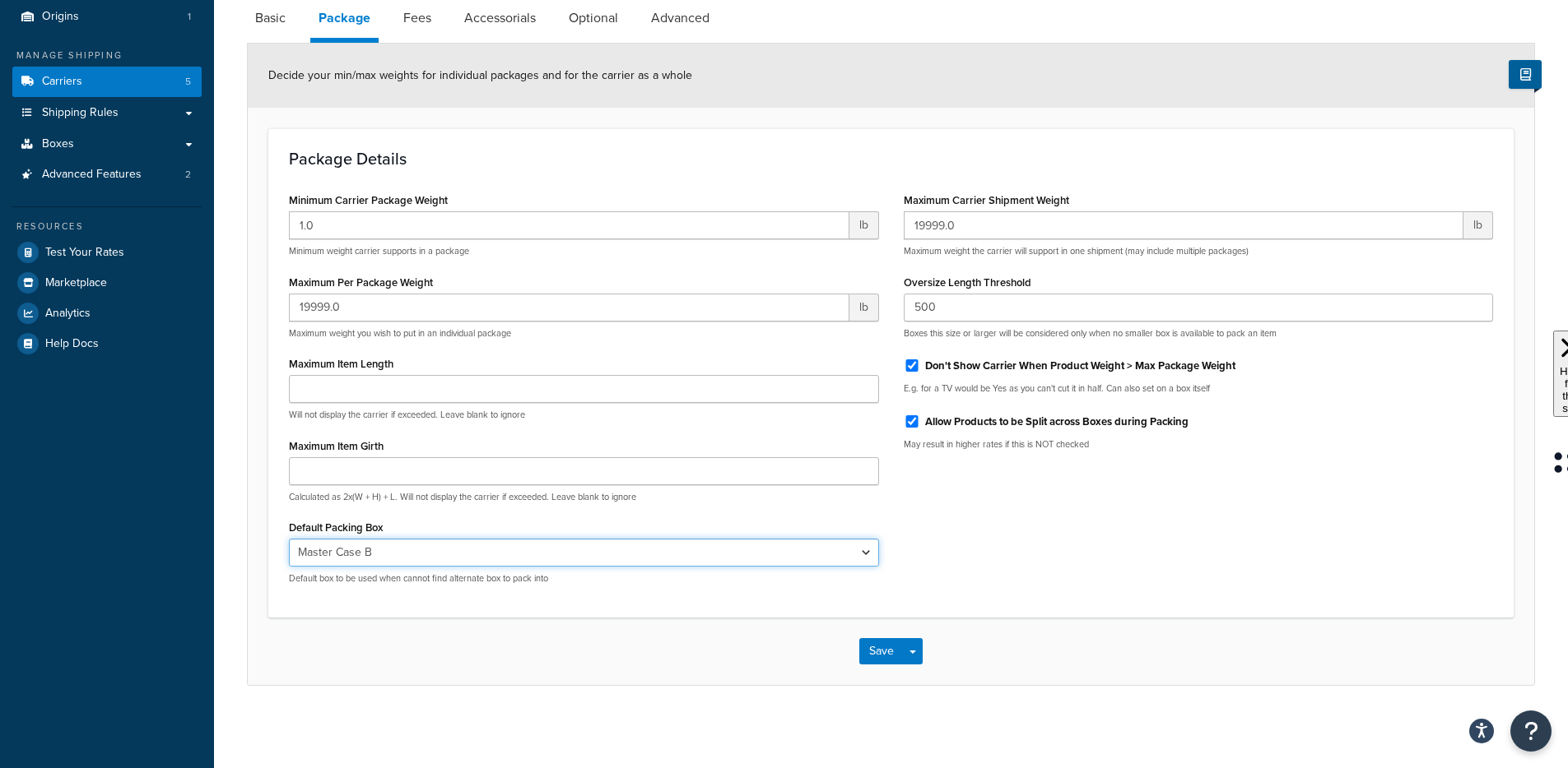
click at [876, 558] on select "N/A Single Device Small Box Medium Box Large Box A Large Box B XL Box Master Ca…" at bounding box center [584, 552] width 590 height 28
click at [289, 539] on select "N/A Single Device Small Box Medium Box Large Box A Large Box B XL Box Master Ca…" at bounding box center [584, 552] width 590 height 28
click at [858, 551] on select "N/A Single Device Small Box Medium Box Large Box A Large Box B XL Box Master Ca…" at bounding box center [584, 552] width 590 height 28
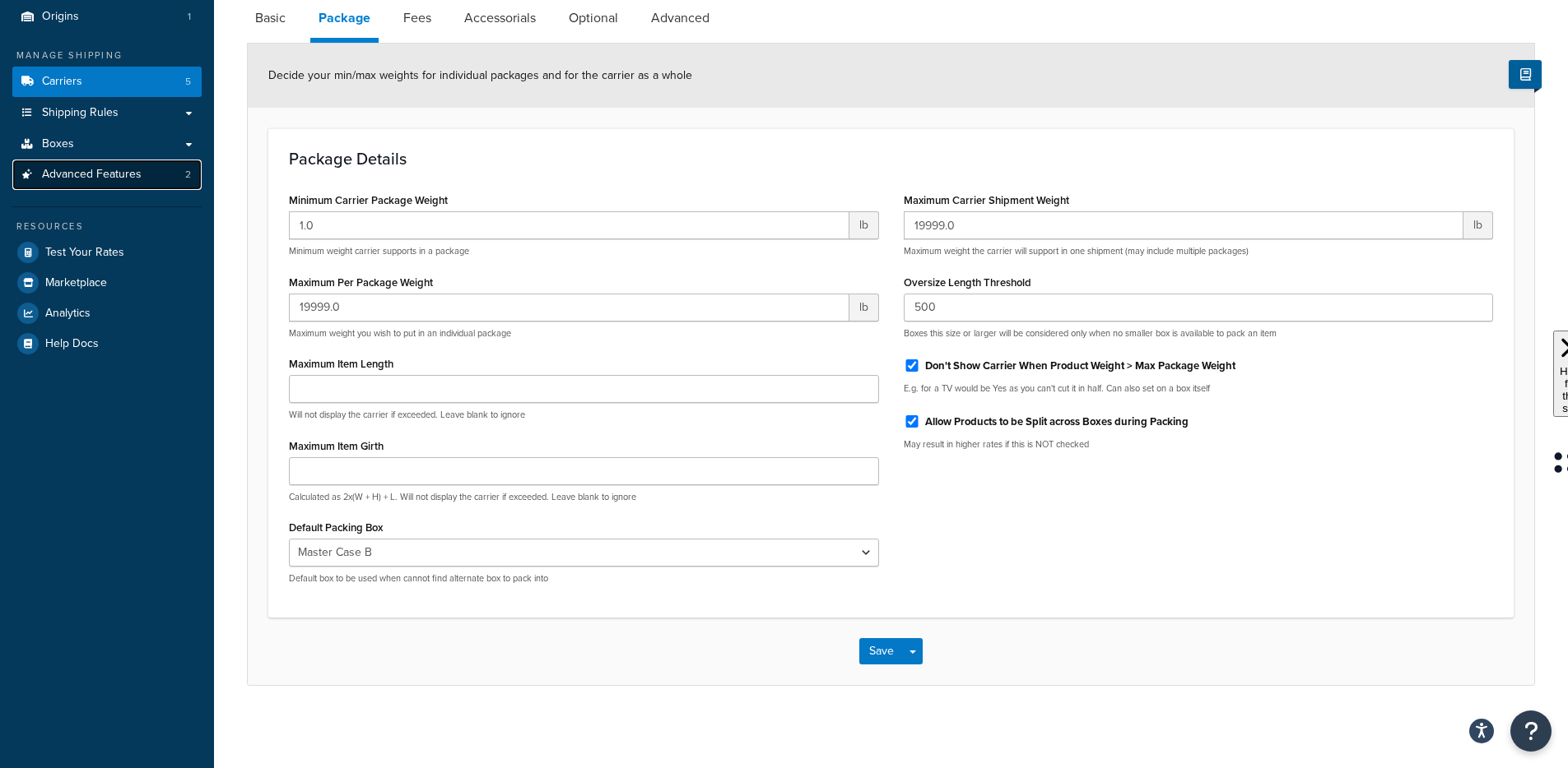
click at [159, 184] on link "Advanced Features 2" at bounding box center [106, 174] width 189 height 30
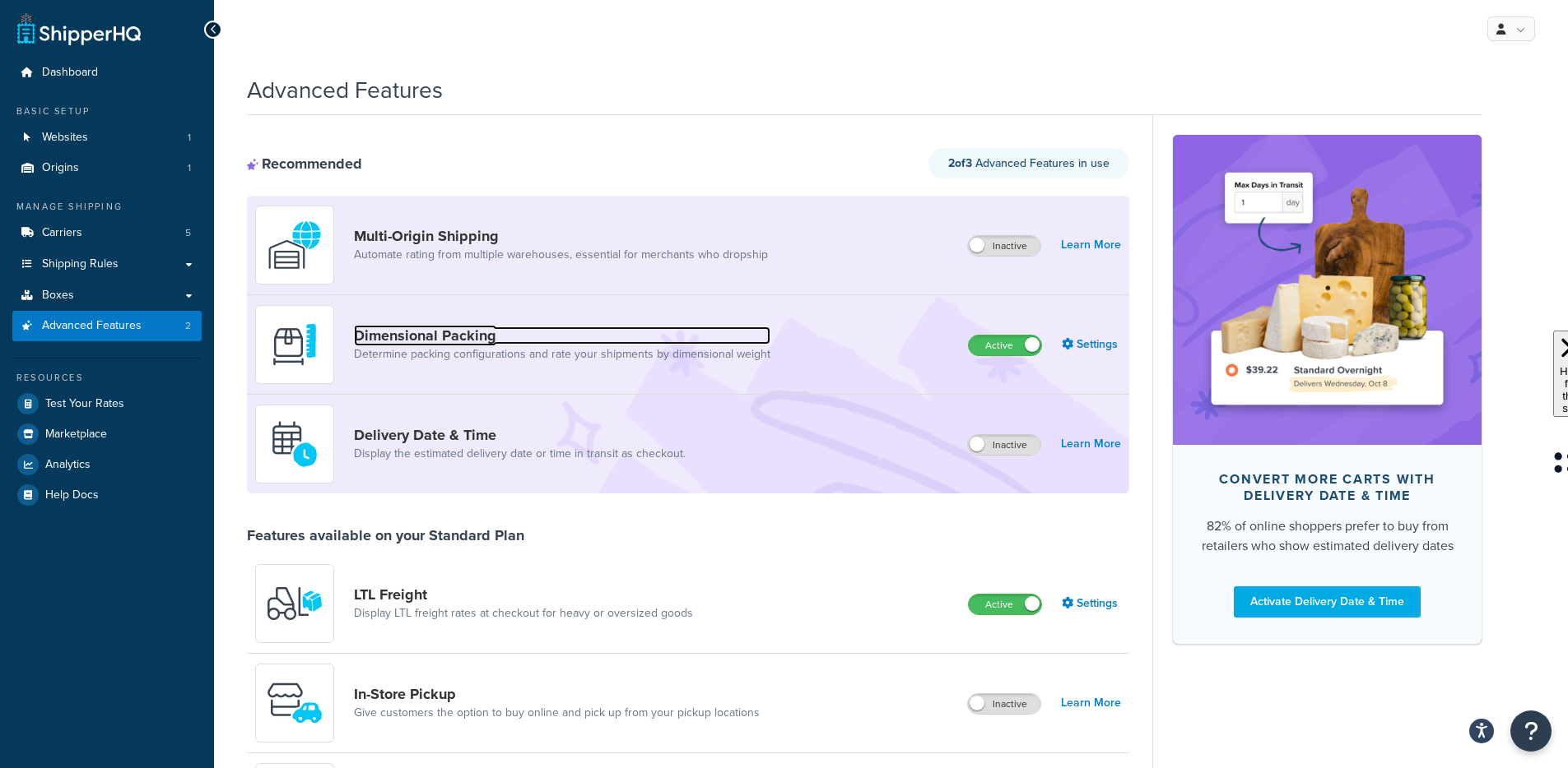
click at [512, 344] on link "Dimensional Packing" at bounding box center [562, 336] width 417 height 18
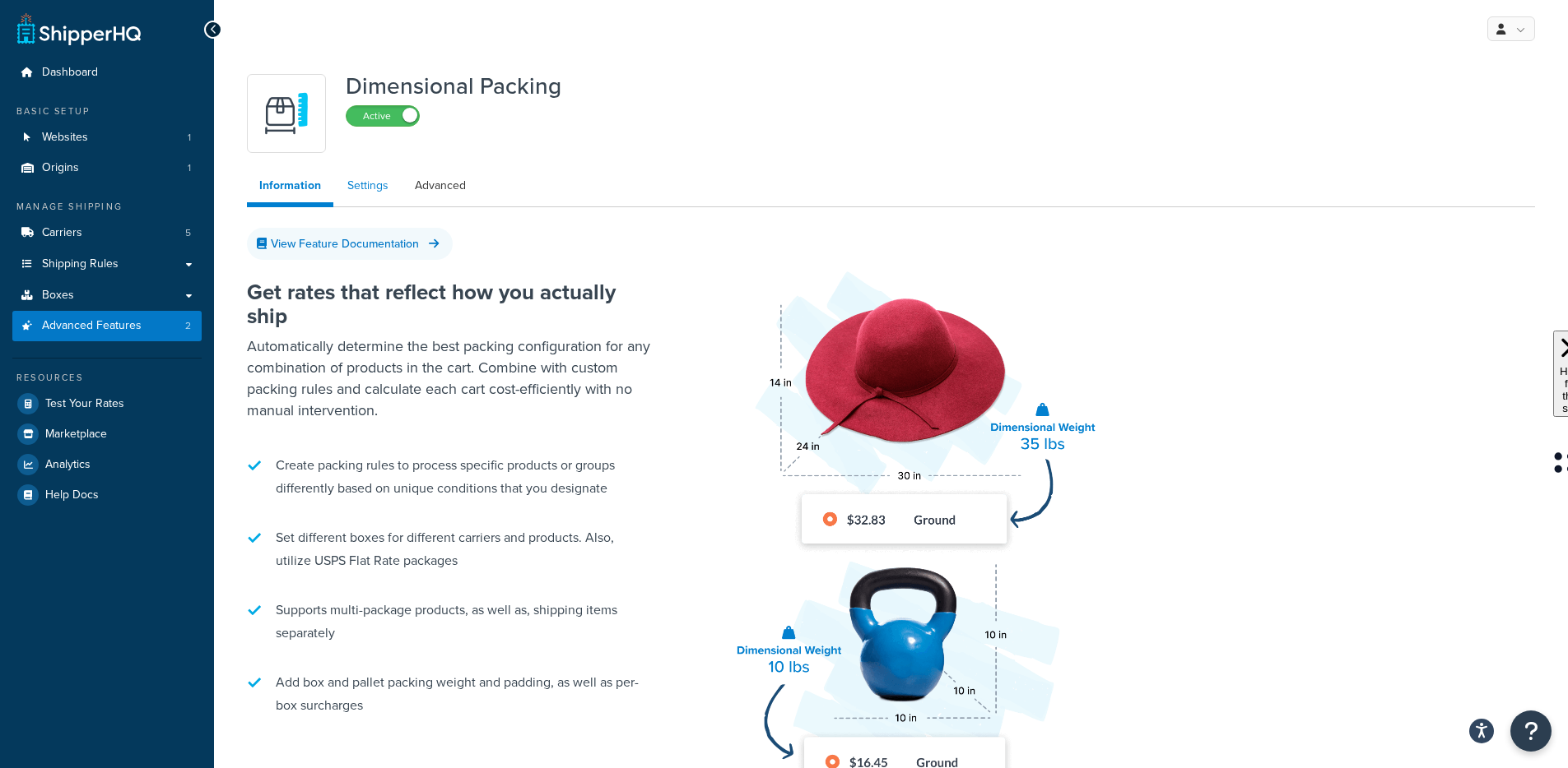
click at [386, 191] on link "Settings" at bounding box center [368, 186] width 66 height 33
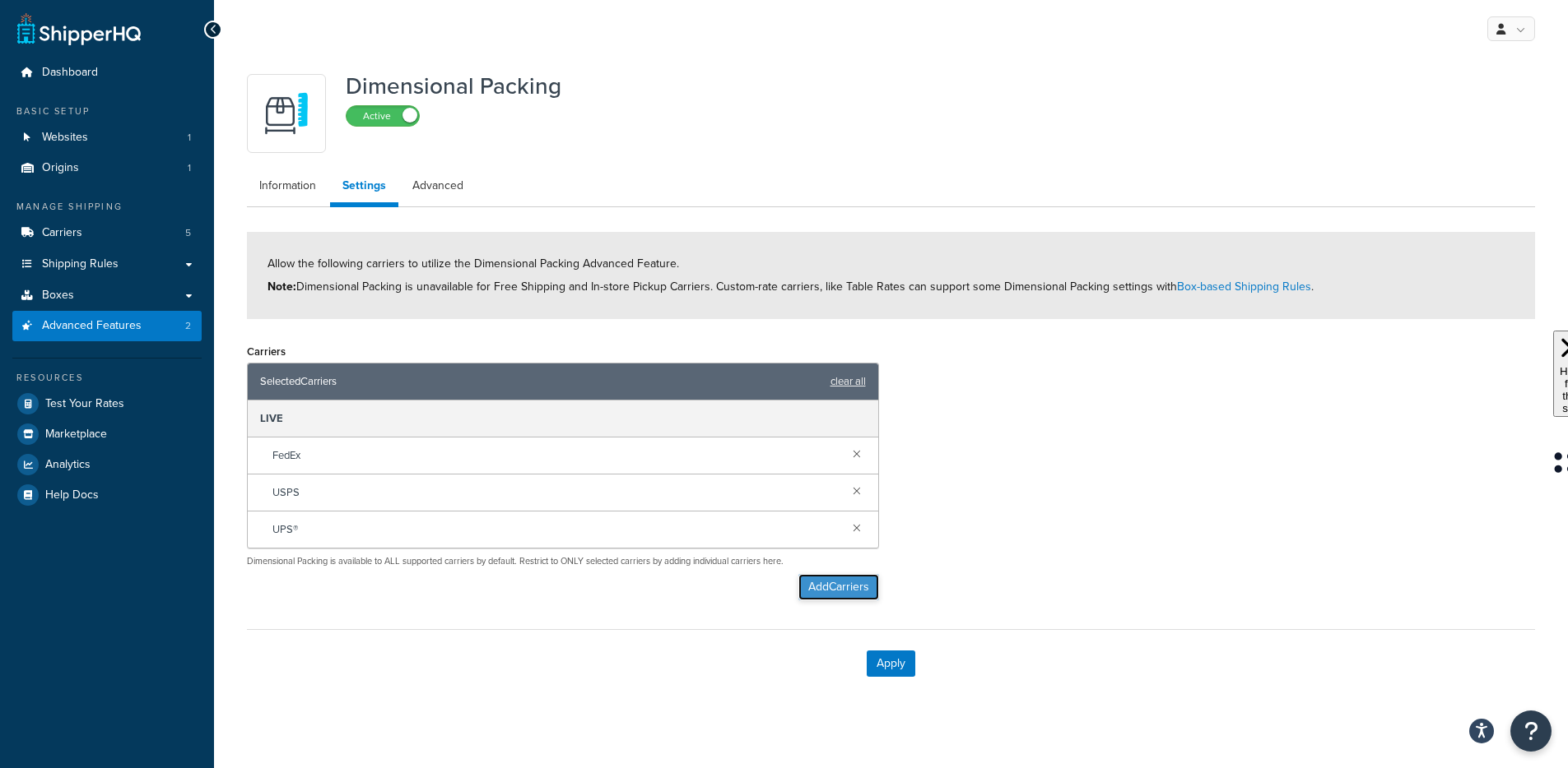
click at [828, 591] on button "Add Carriers" at bounding box center [838, 587] width 81 height 27
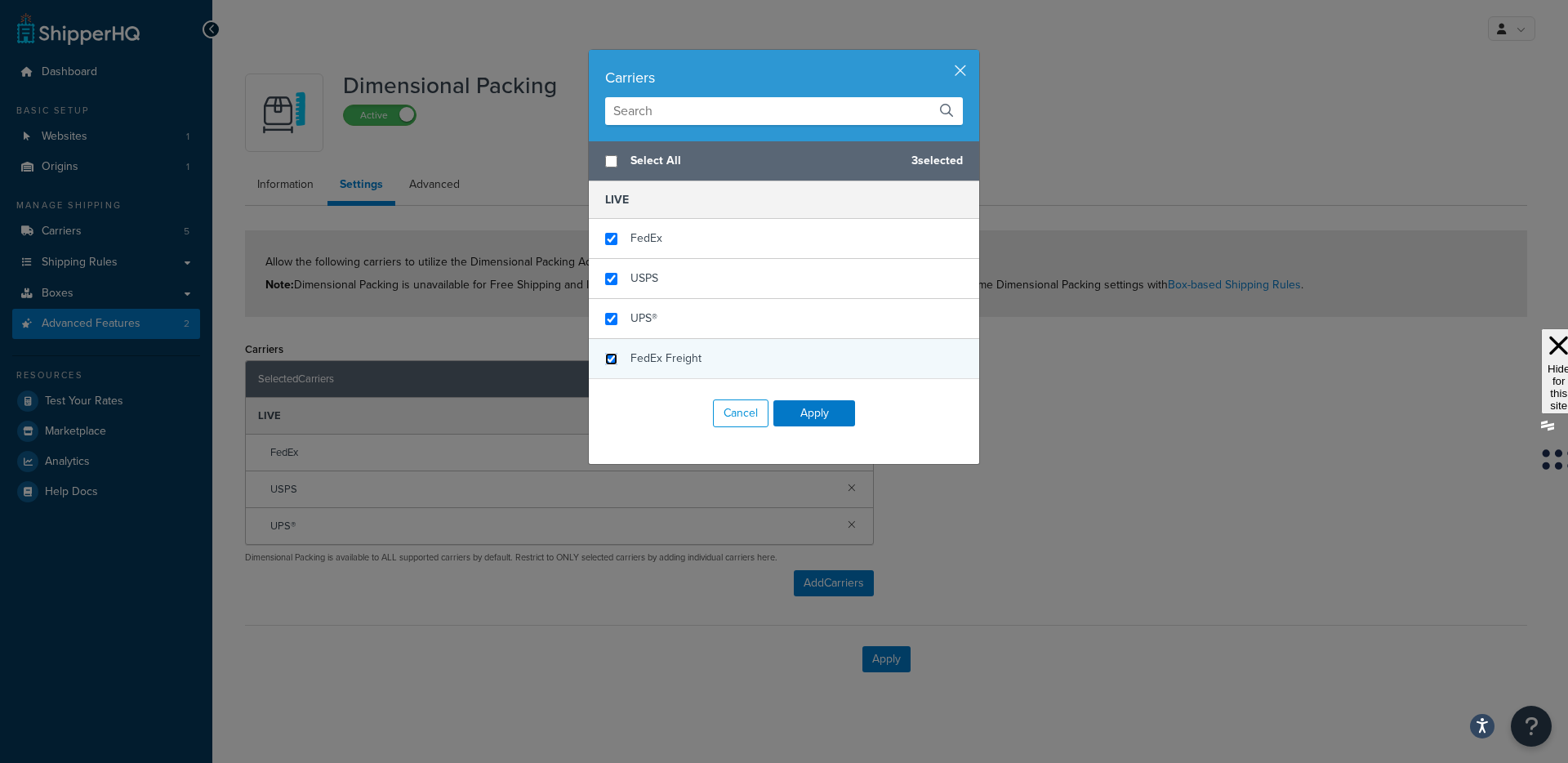
click at [605, 356] on input "checkbox" at bounding box center [610, 358] width 12 height 12
checkbox input "true"
click at [815, 411] on button "Apply" at bounding box center [815, 413] width 82 height 26
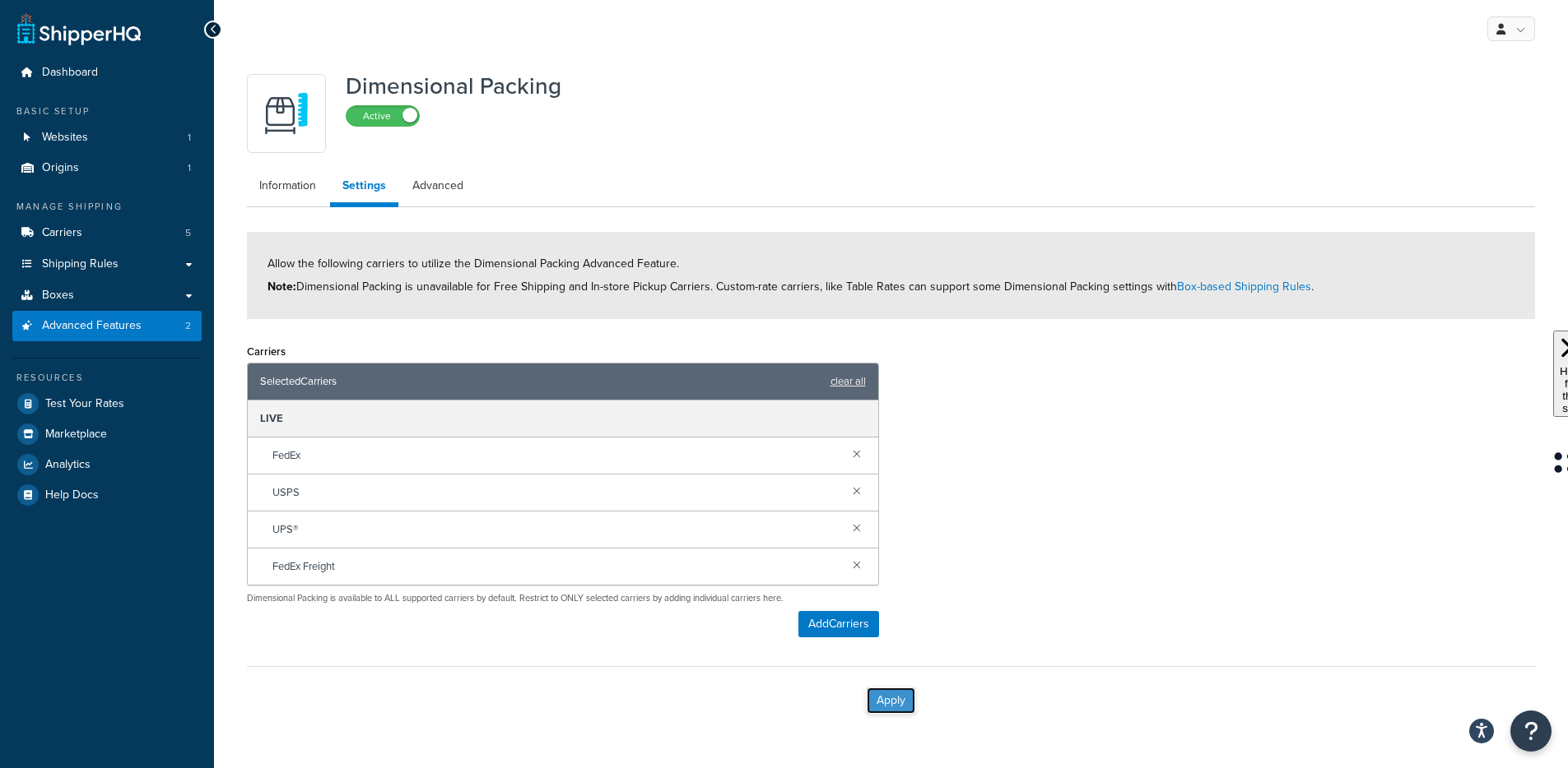
click at [908, 694] on button "Apply" at bounding box center [890, 700] width 49 height 27
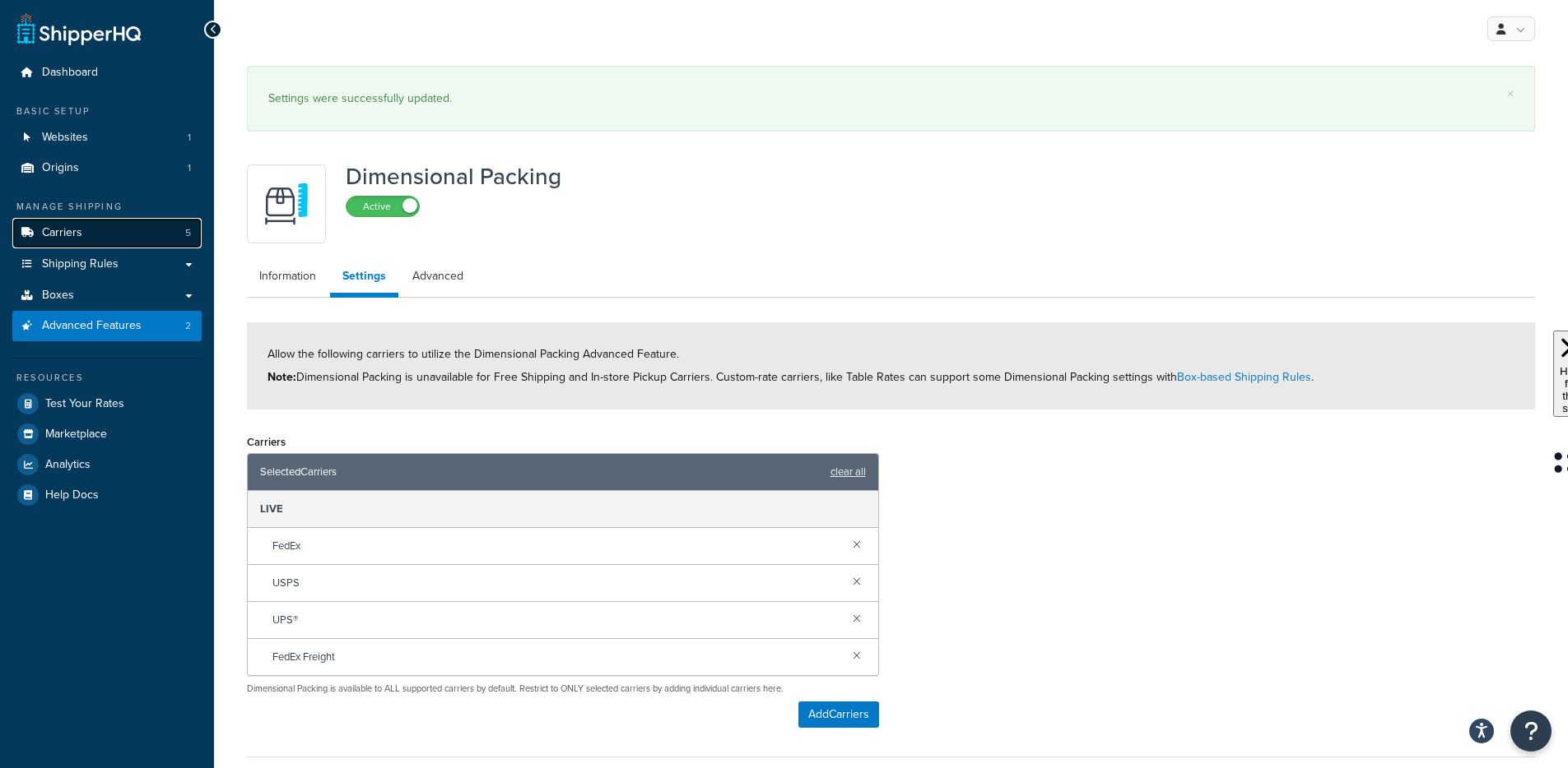
click at [112, 228] on link "Carriers 5" at bounding box center [106, 233] width 189 height 30
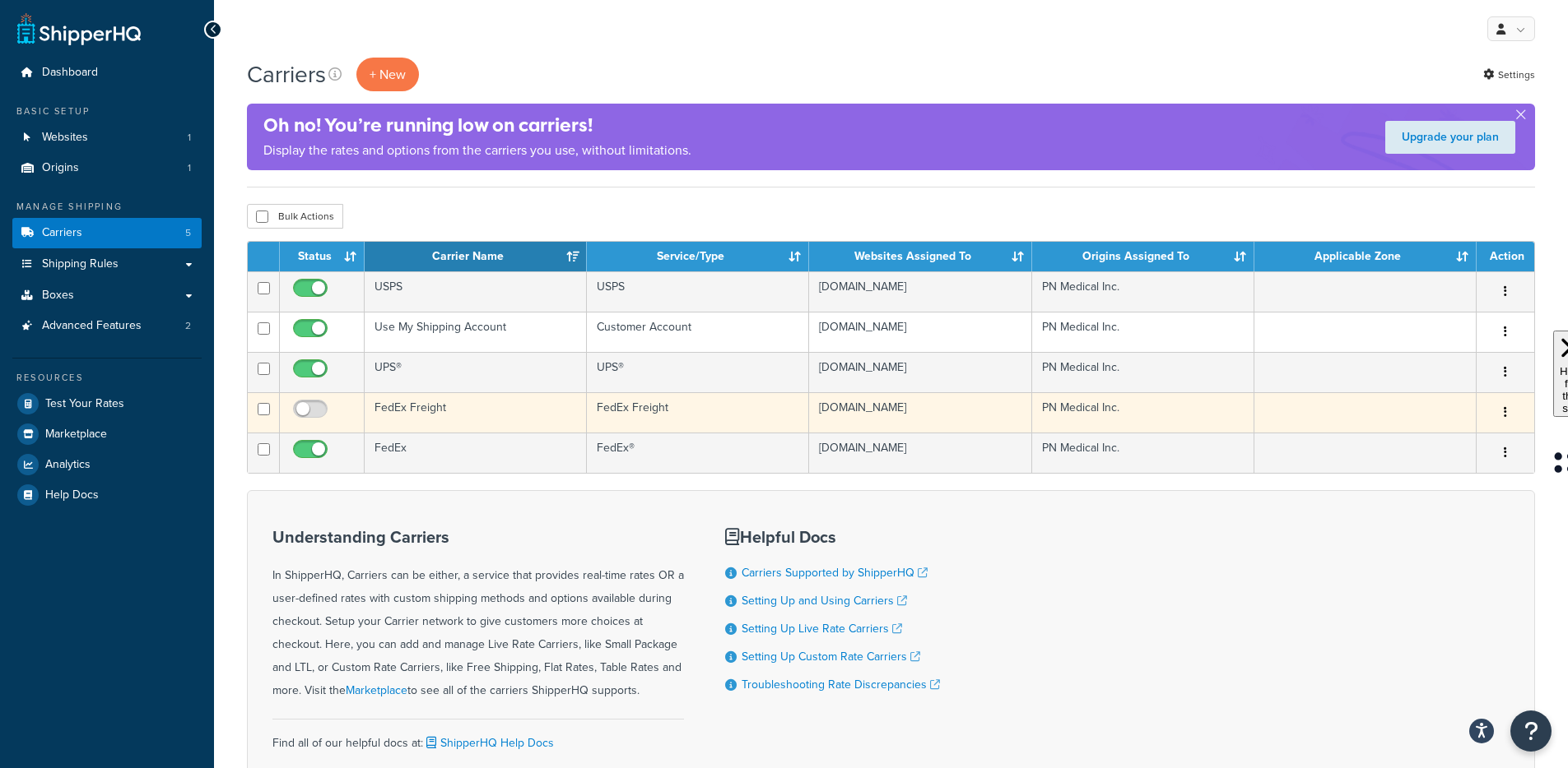
click at [404, 432] on td "FedEx Freight" at bounding box center [476, 413] width 222 height 40
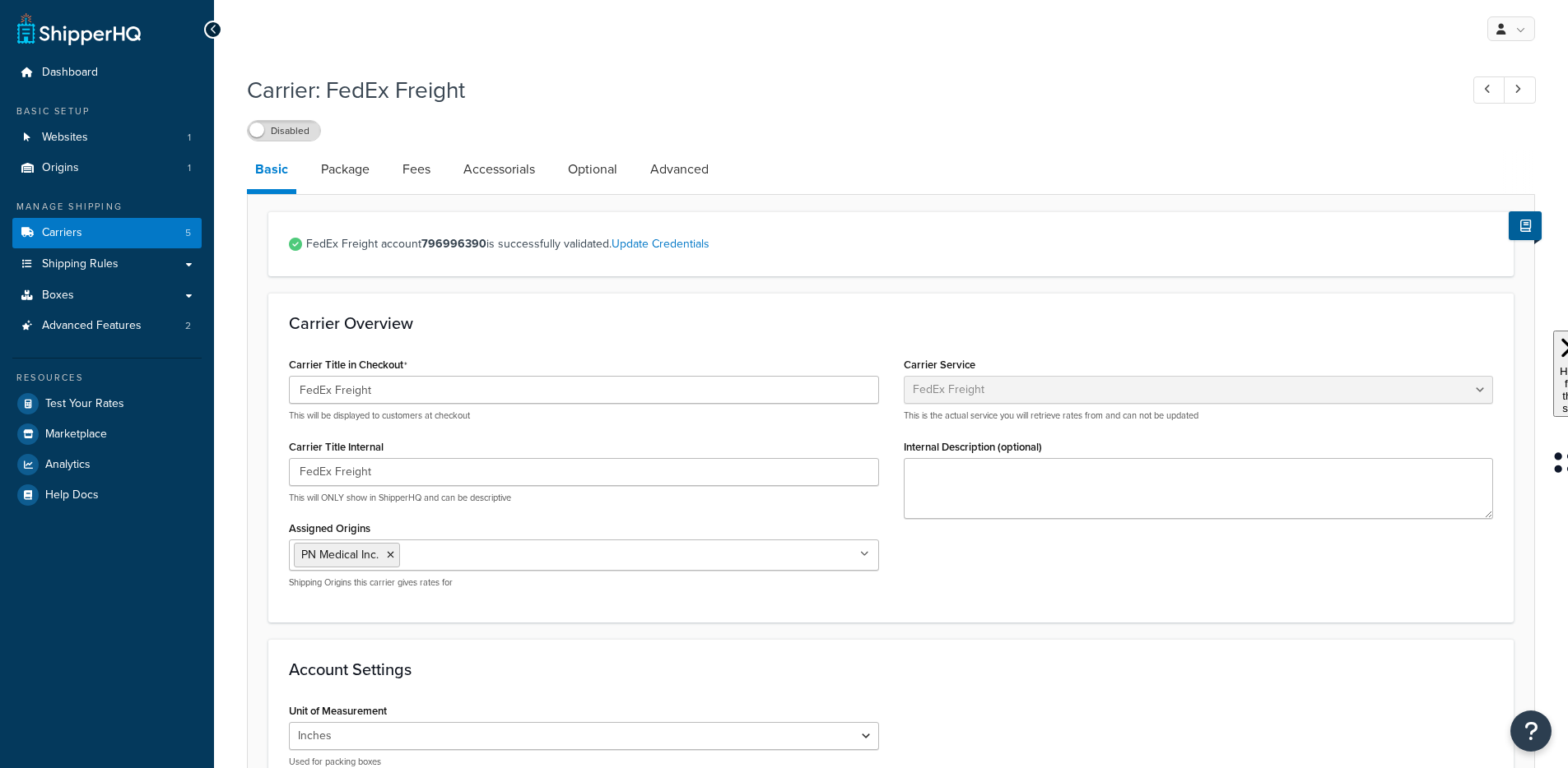
select select "fedExFreight"
click at [361, 184] on link "Package" at bounding box center [345, 169] width 65 height 39
select select "729070"
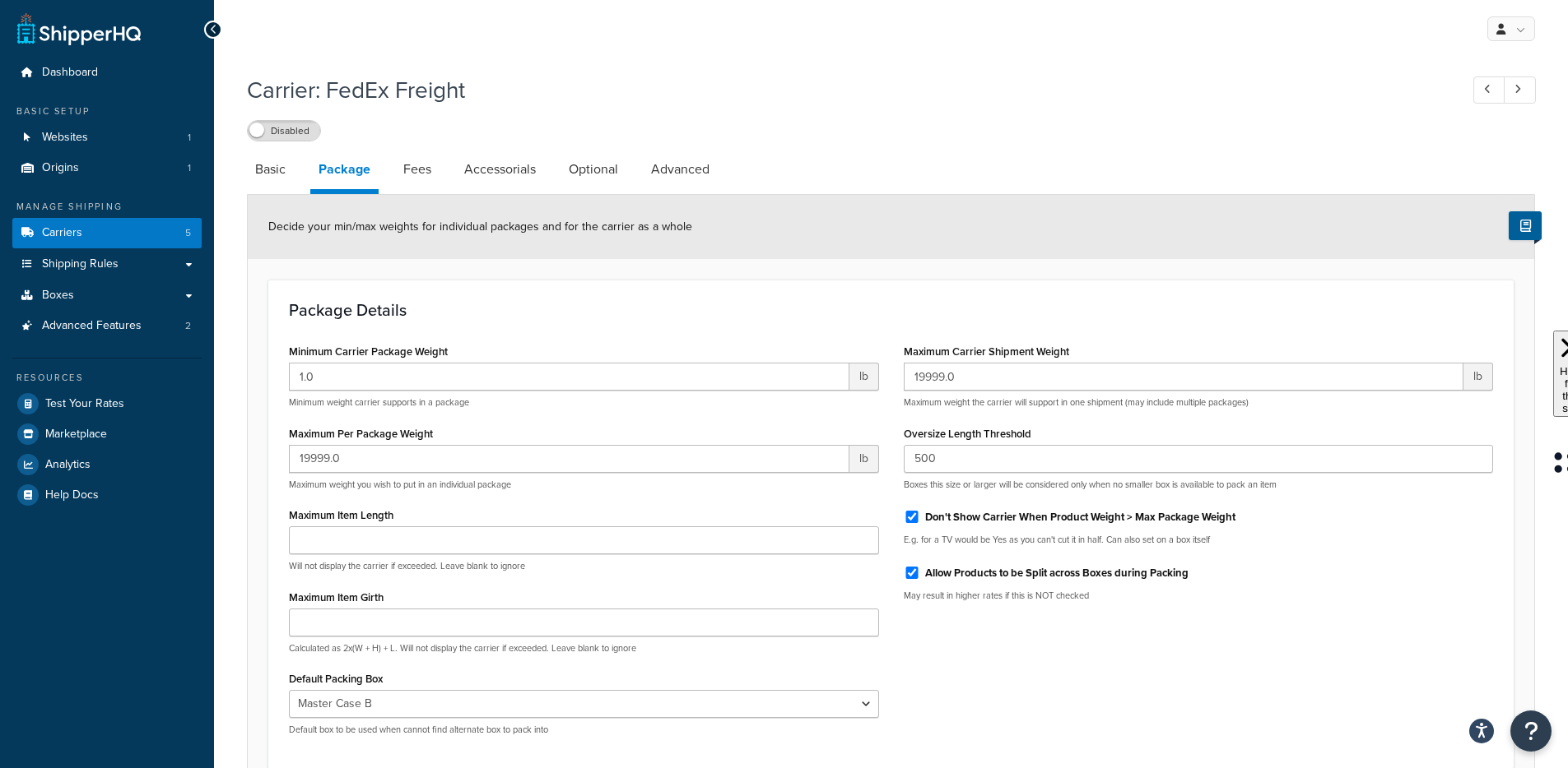
scroll to position [101, 0]
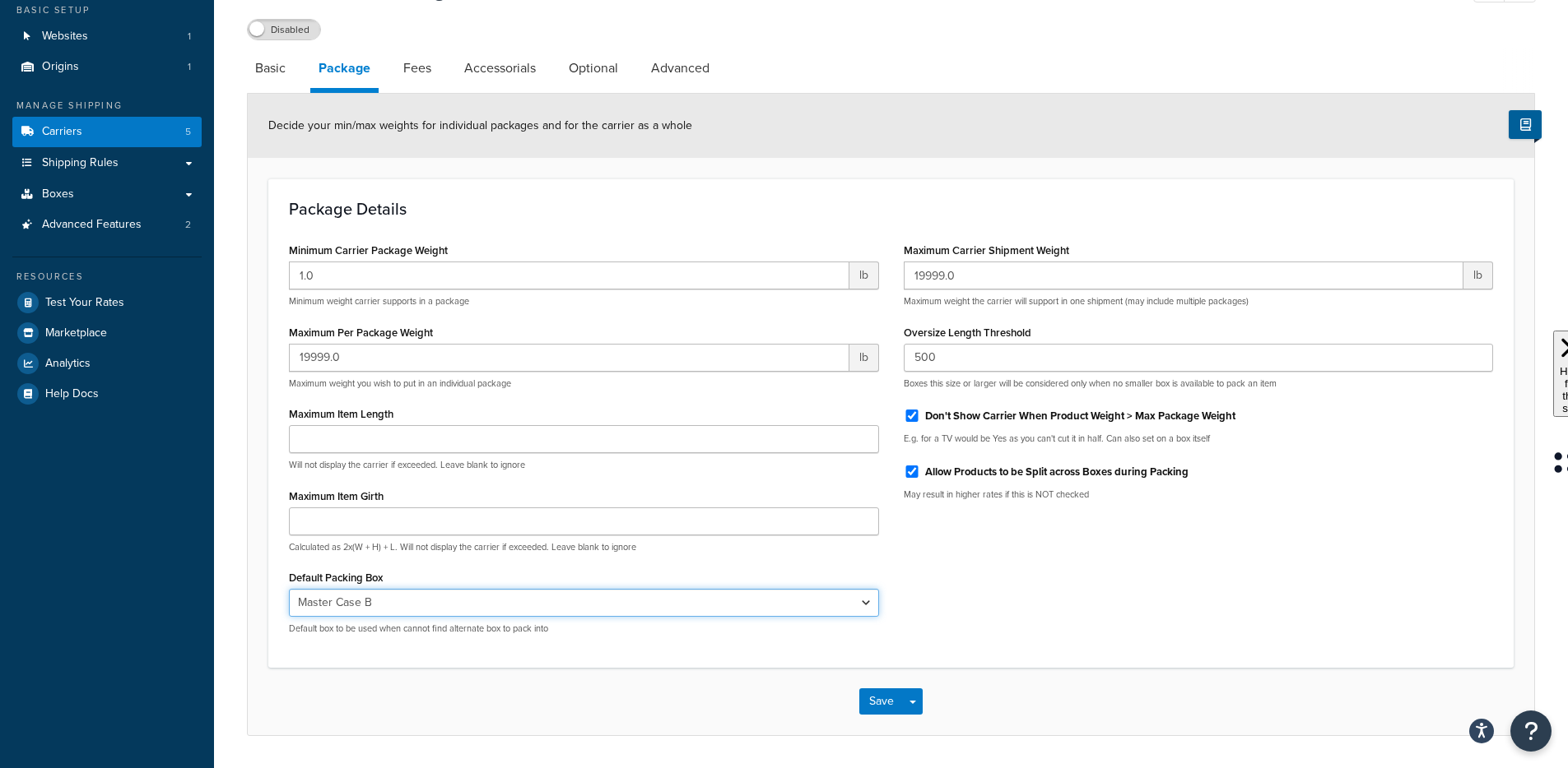
click at [568, 609] on select "N/A Single Device Small Box Medium Box Large Box A Large Box B XL Box Master Ca…" at bounding box center [584, 603] width 590 height 28
click at [488, 592] on select "N/A Single Device Small Box Medium Box Large Box A Large Box B XL Box Master Ca…" at bounding box center [584, 603] width 590 height 28
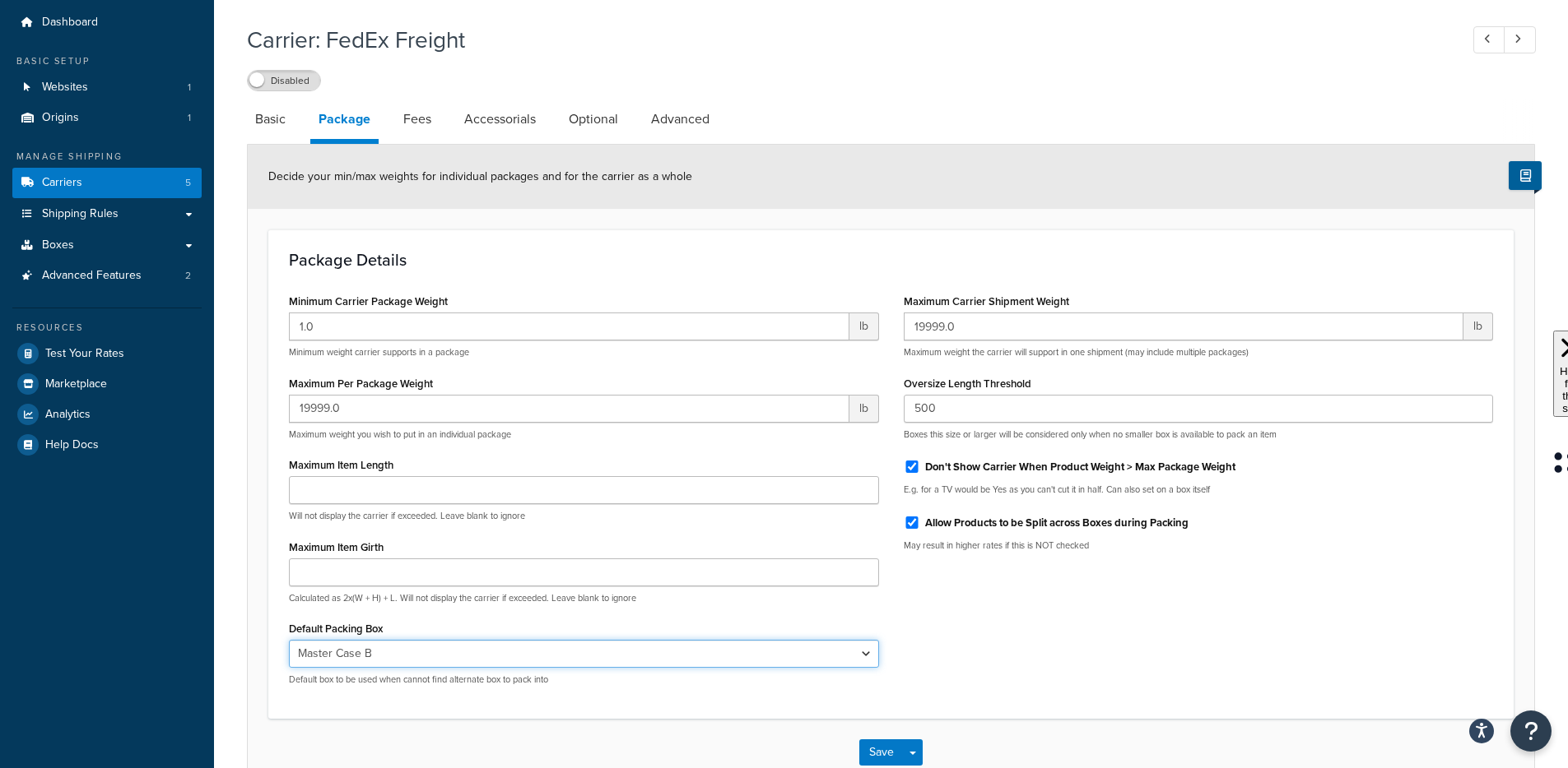
scroll to position [39, 0]
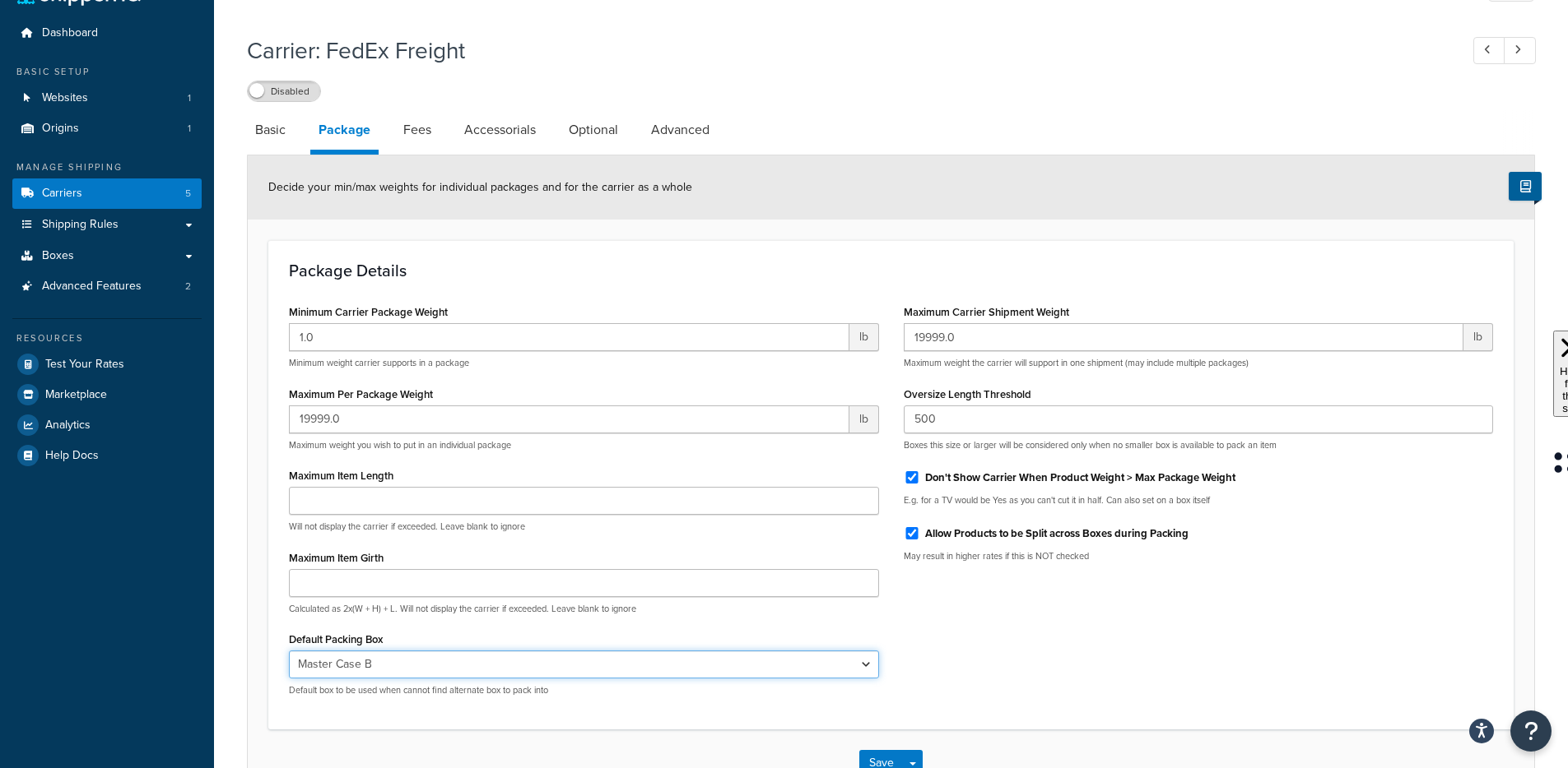
click at [360, 666] on select "N/A Single Device Small Box Medium Box Large Box A Large Box B XL Box Master Ca…" at bounding box center [584, 664] width 590 height 28
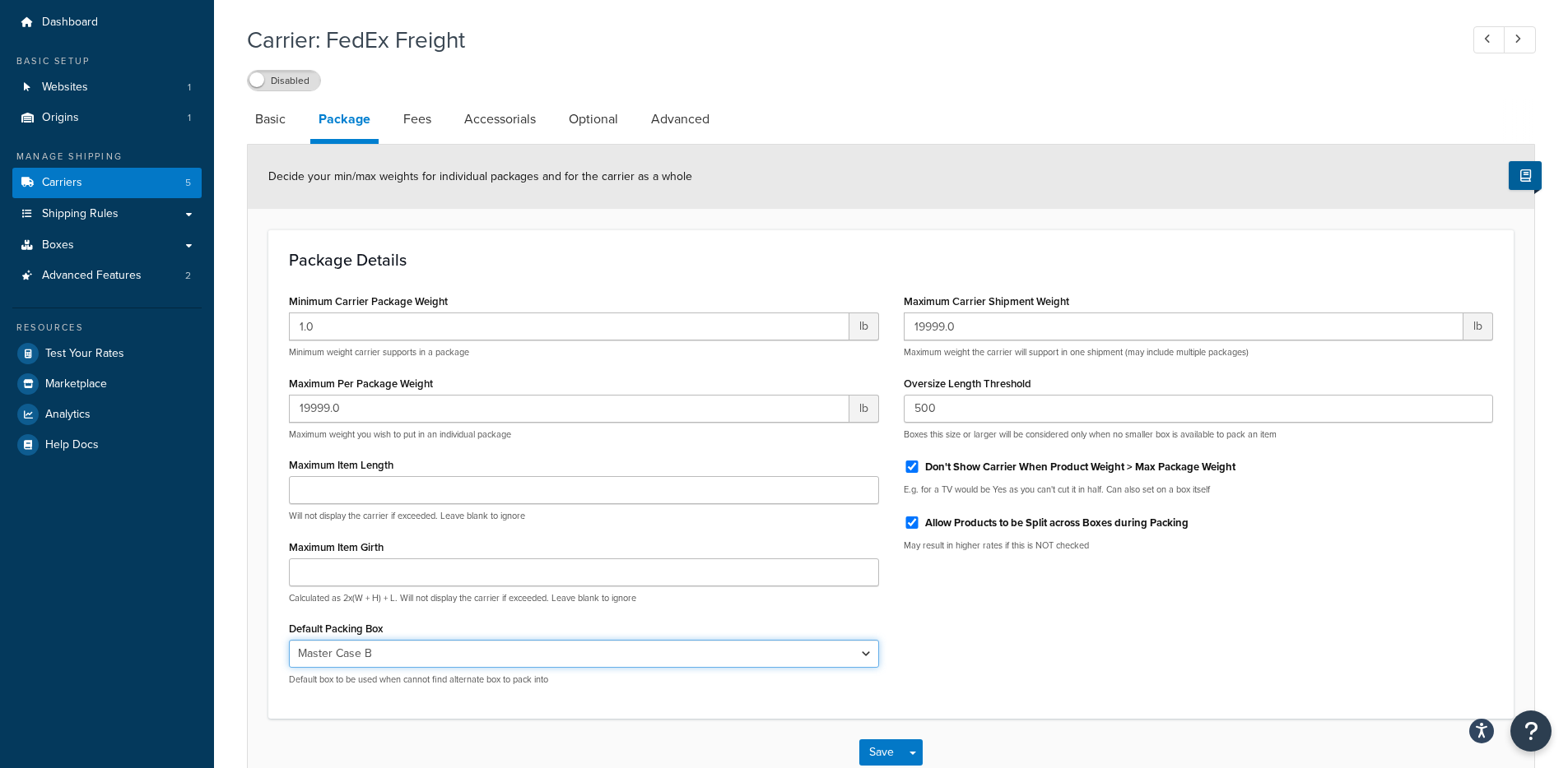
click at [843, 654] on select "N/A Single Device Small Box Medium Box Large Box A Large Box B XL Box Master Ca…" at bounding box center [584, 653] width 590 height 28
